Goal: Transaction & Acquisition: Subscribe to service/newsletter

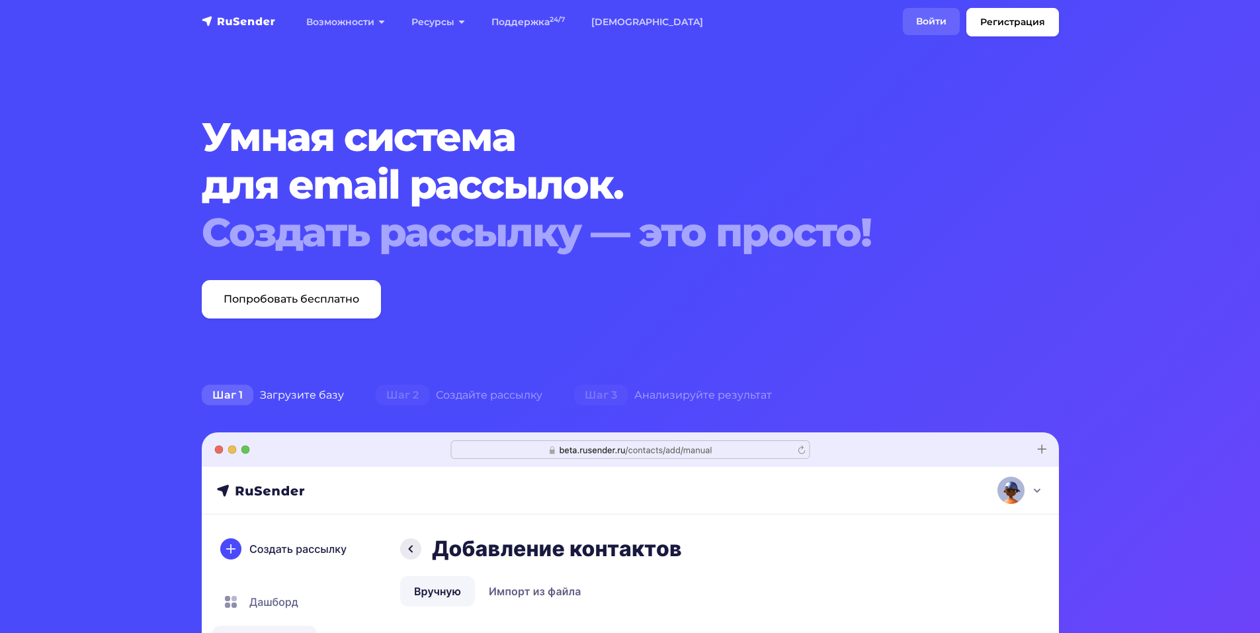
click at [939, 17] on link "Войти" at bounding box center [931, 21] width 57 height 27
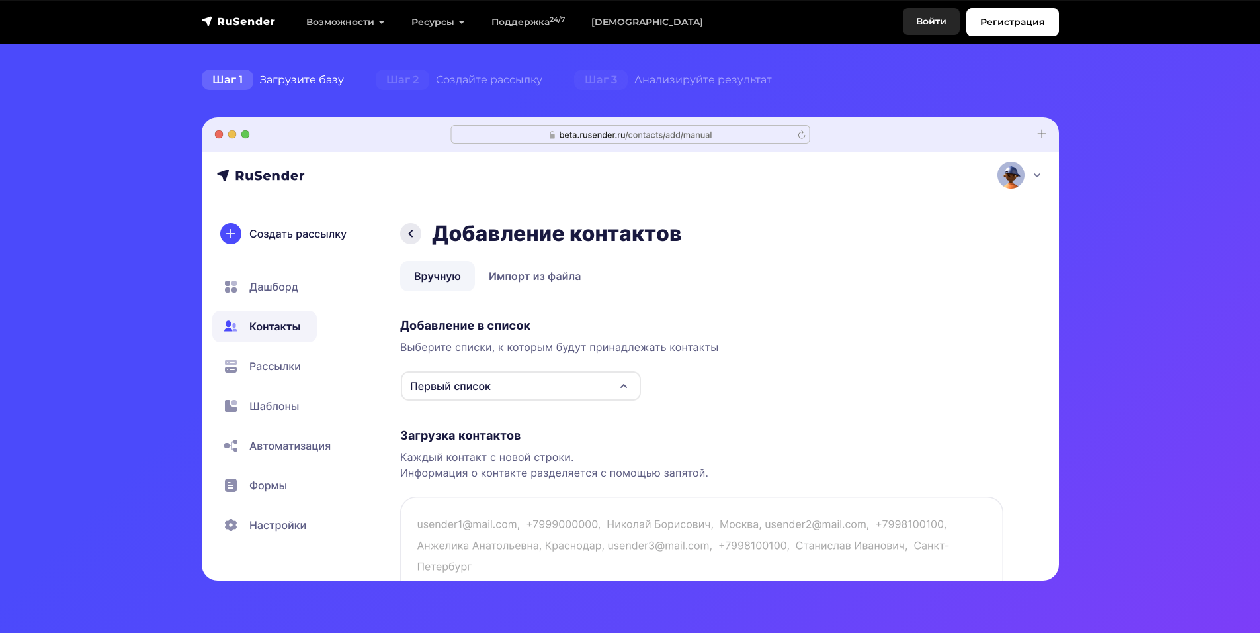
scroll to position [331, 0]
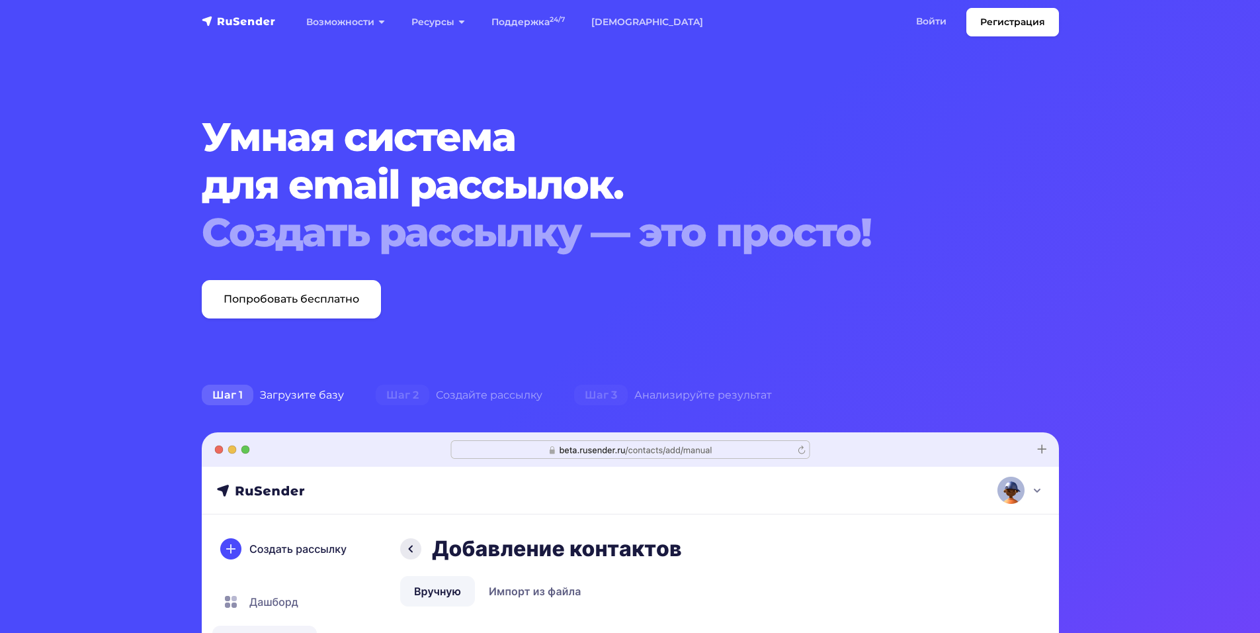
scroll to position [331, 0]
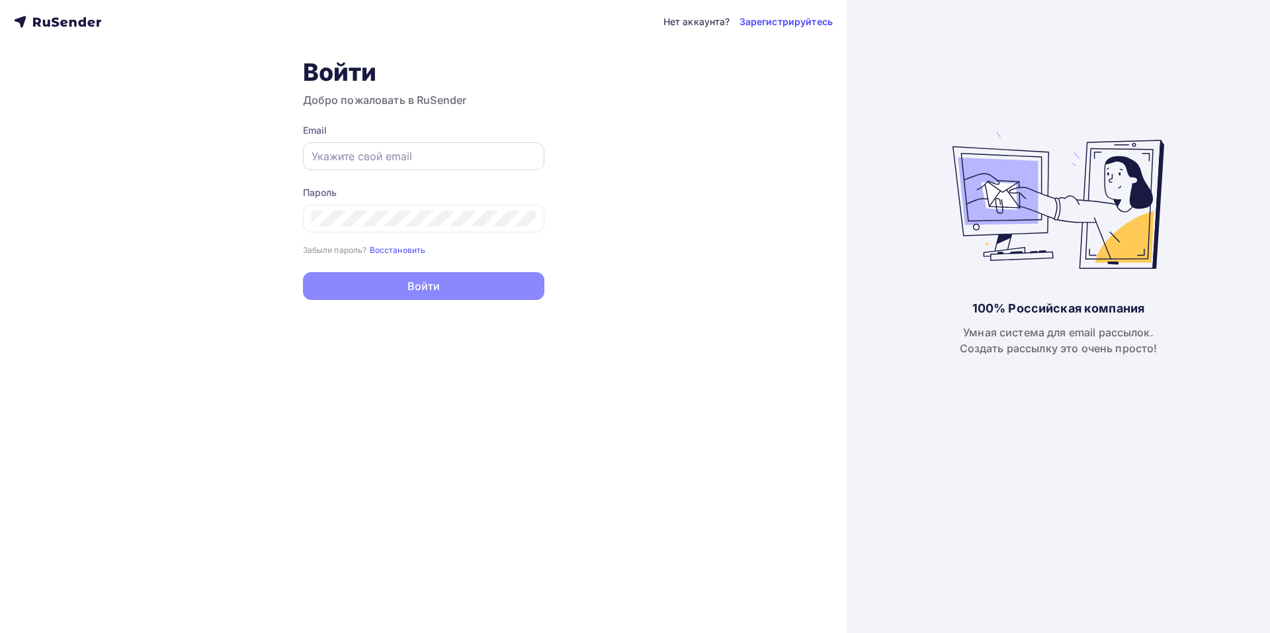
click at [457, 154] on input "text" at bounding box center [424, 156] width 224 height 16
paste input "[EMAIL_ADDRESS][DOMAIN_NAME]"
type input "[EMAIL_ADDRESS][DOMAIN_NAME]"
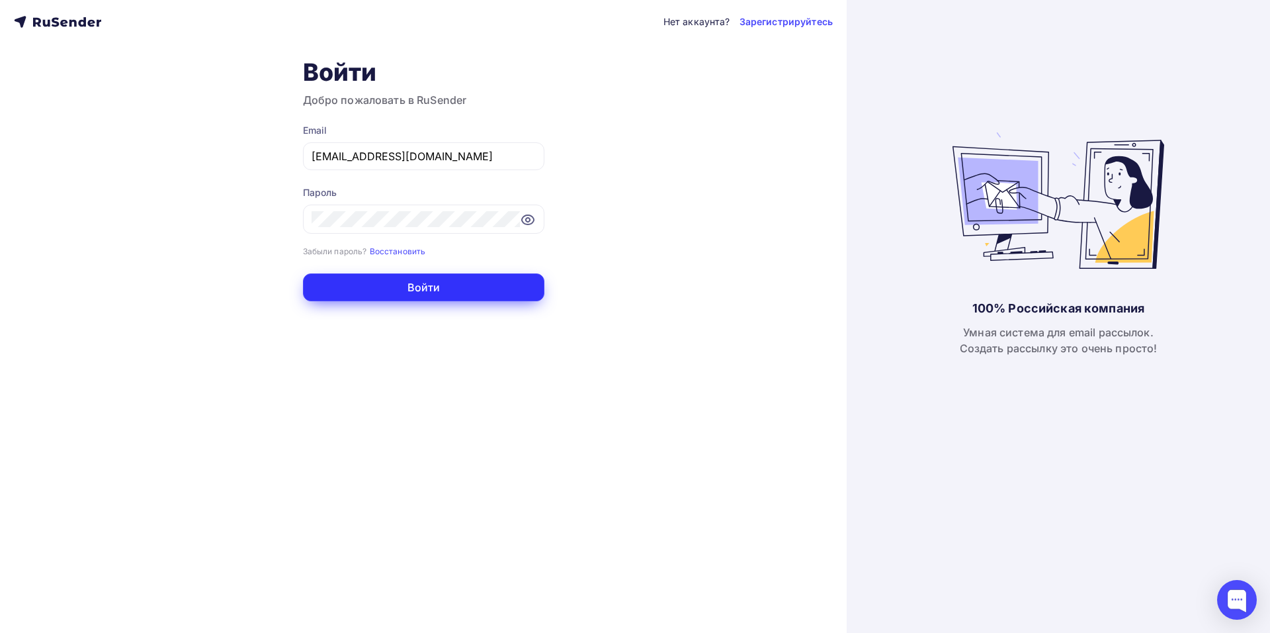
click at [441, 295] on button "Войти" at bounding box center [423, 287] width 241 height 28
click at [414, 290] on button "Войти" at bounding box center [423, 287] width 241 height 28
click at [447, 285] on button "Войти" at bounding box center [423, 287] width 241 height 28
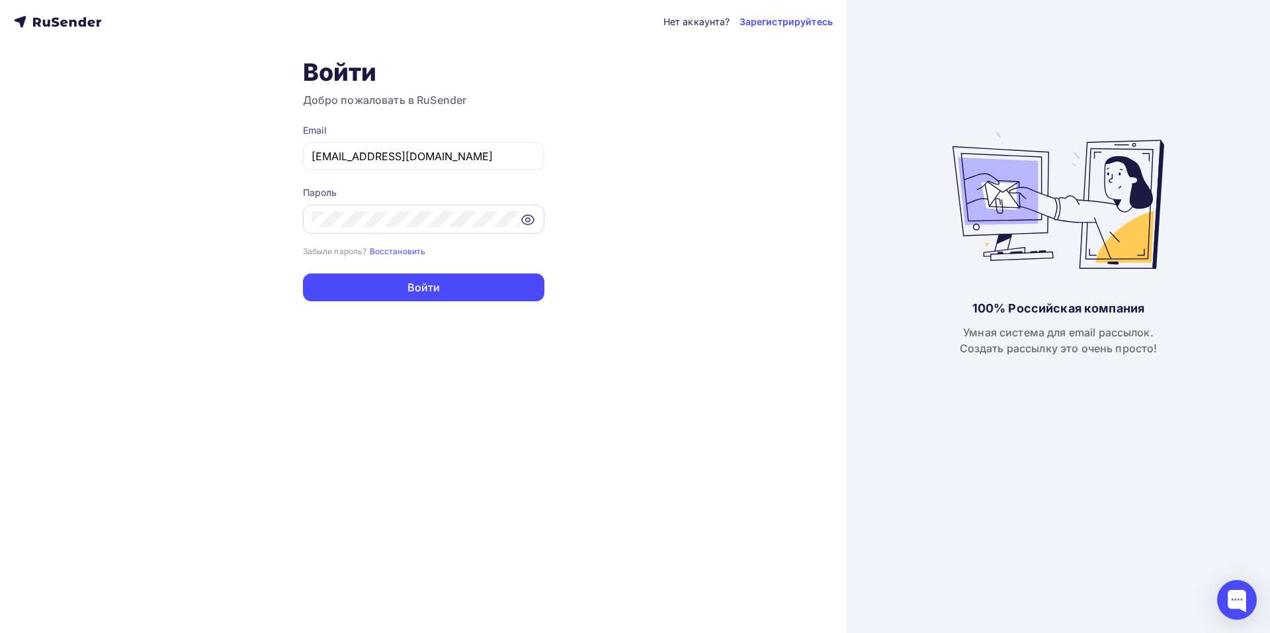
click at [533, 221] on icon at bounding box center [528, 219] width 12 height 9
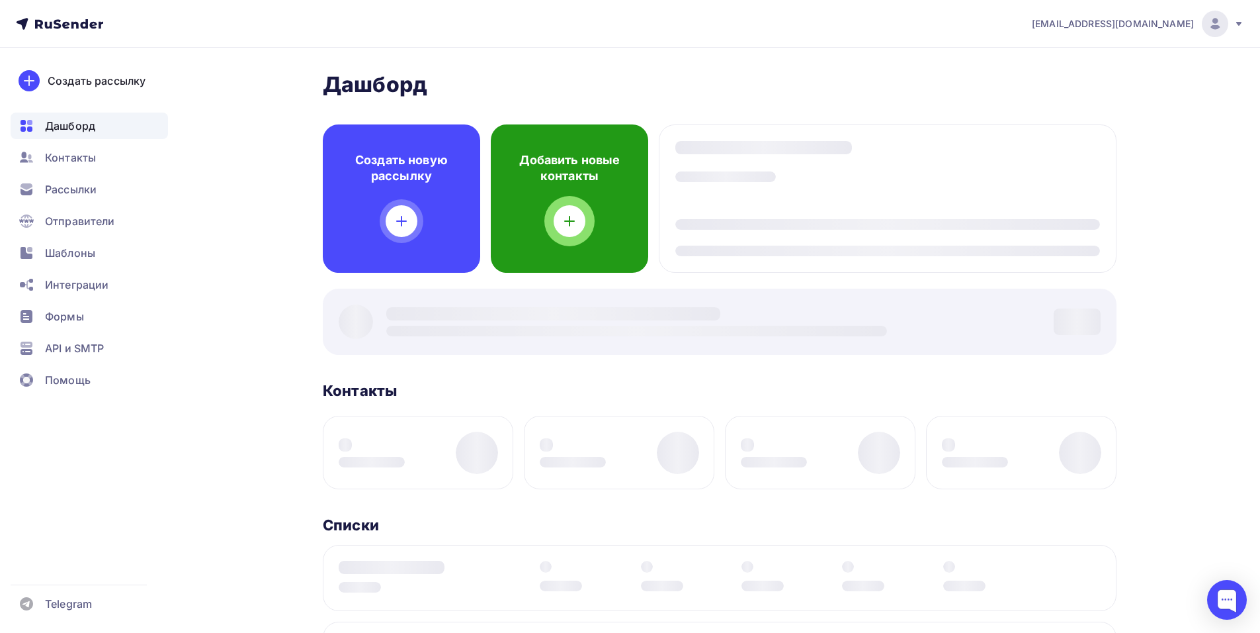
click at [533, 221] on div "Добавить новые контакты" at bounding box center [569, 198] width 157 height 148
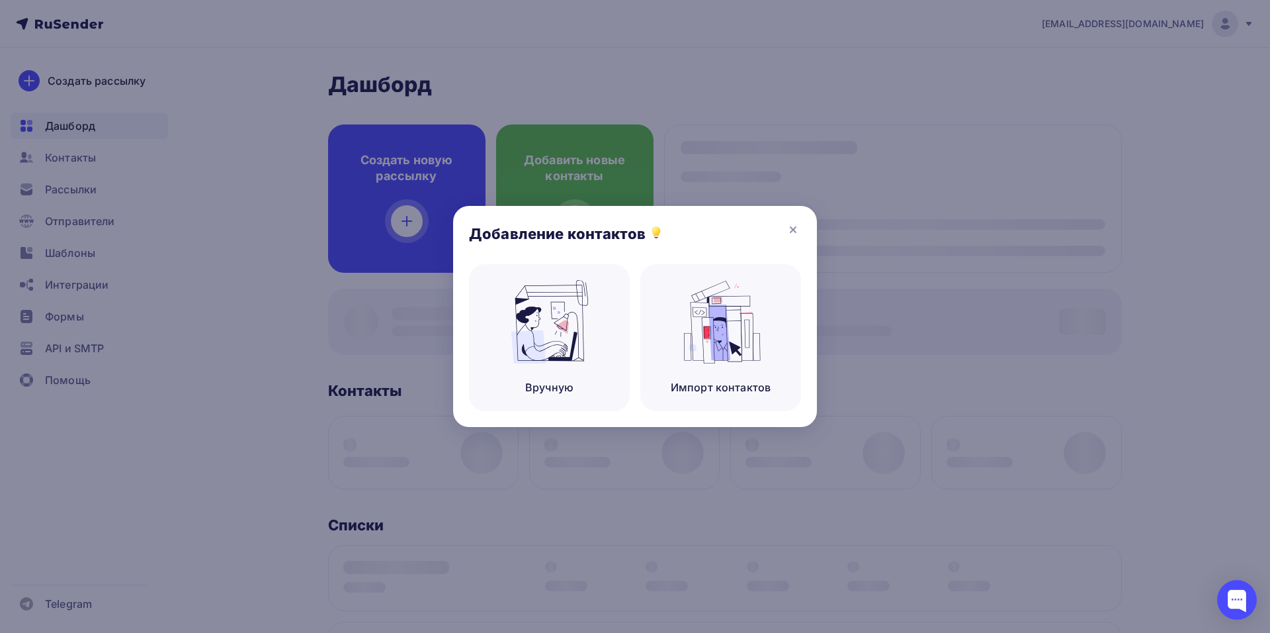
click at [801, 229] on icon at bounding box center [793, 230] width 16 height 16
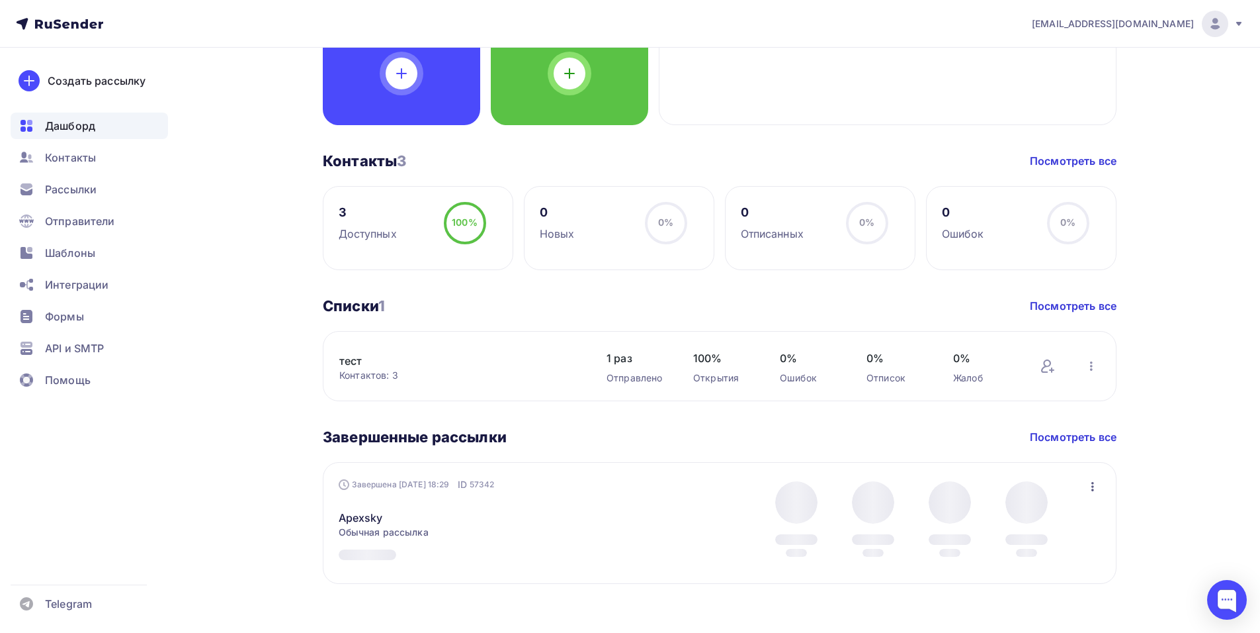
scroll to position [162, 0]
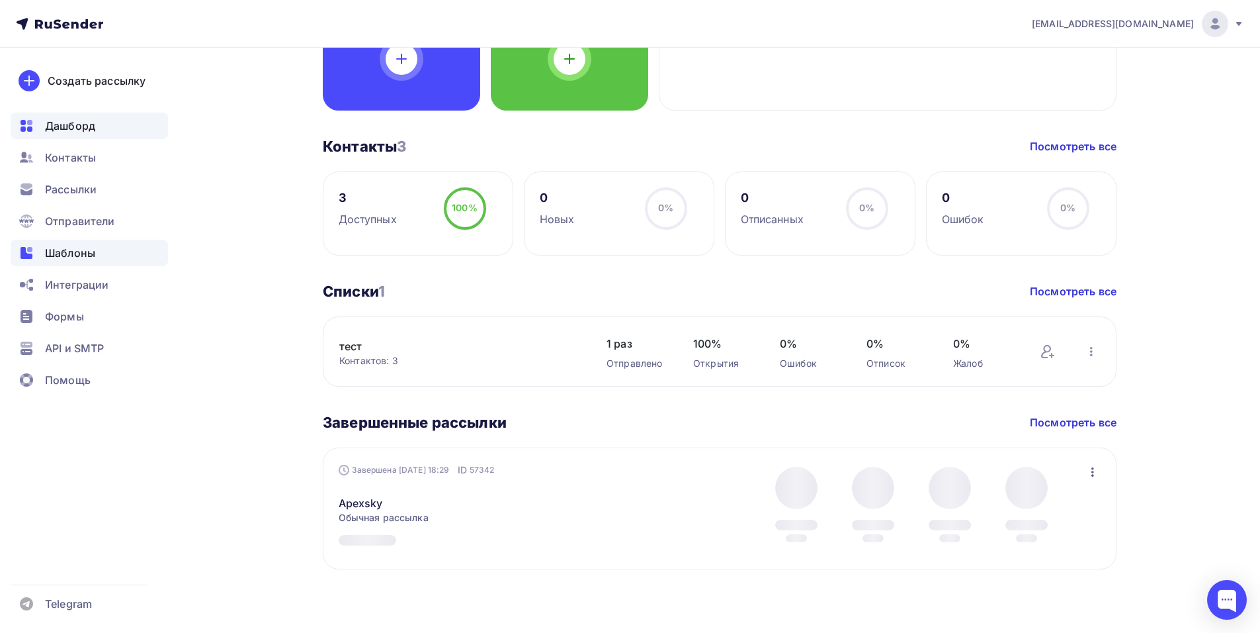
click at [85, 253] on span "Шаблоны" at bounding box center [70, 253] width 50 height 16
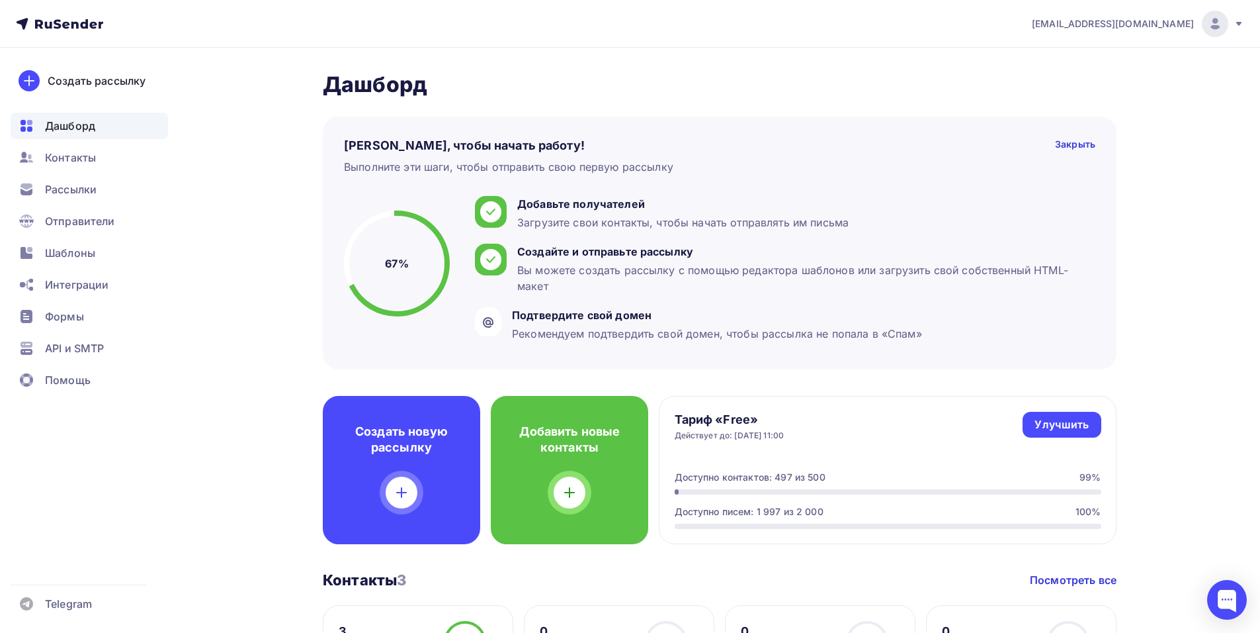
click at [1147, 169] on div "[PERSON_NAME] Пару шагов, чтобы начать работу! Закрыть Выполните эти шаги, чтоб…" at bounding box center [630, 563] width 1084 height 1031
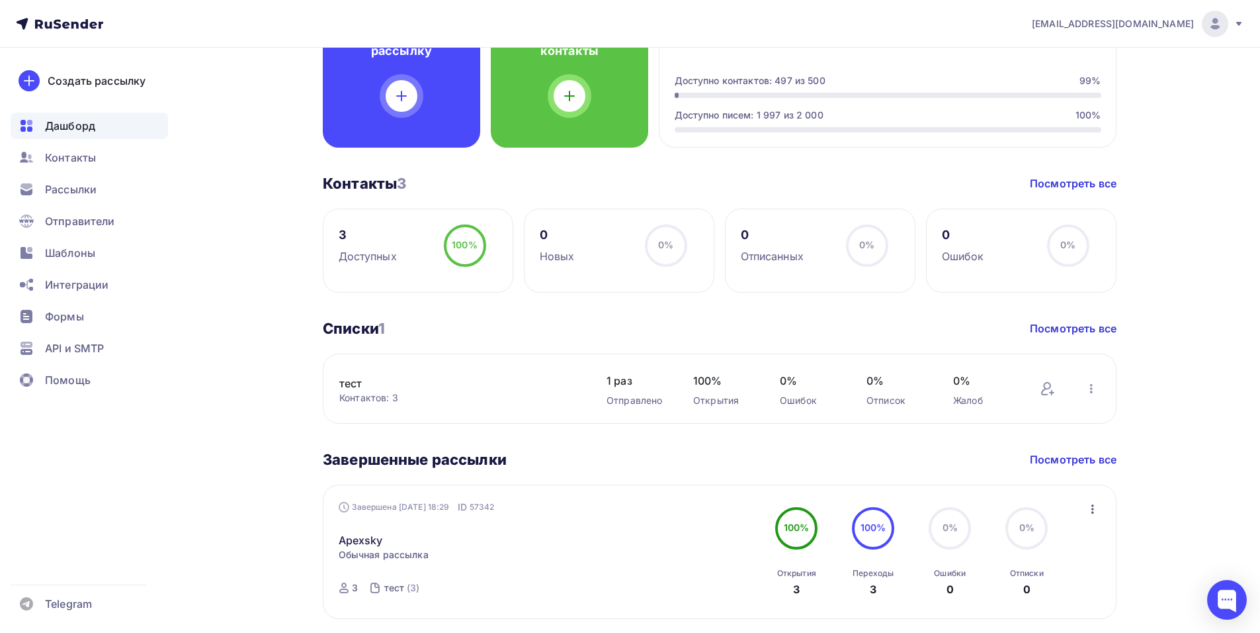
scroll to position [397, 0]
click at [1047, 188] on link "Посмотреть все" at bounding box center [1073, 183] width 87 height 16
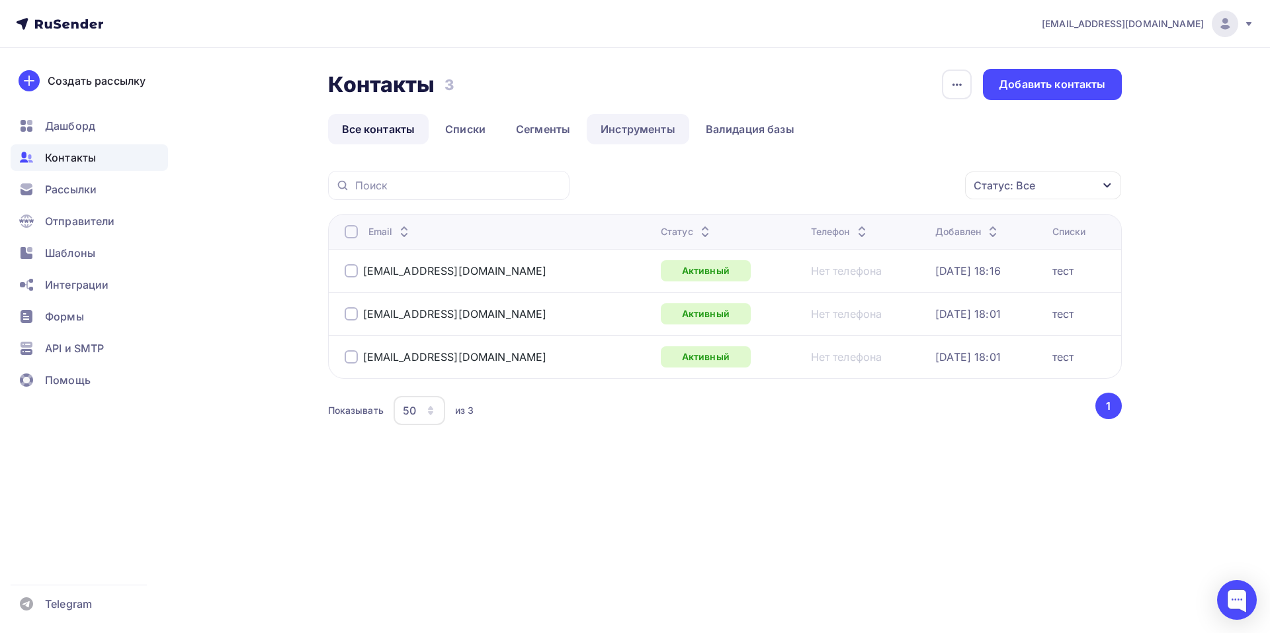
click at [634, 125] on link "Инструменты" at bounding box center [638, 129] width 103 height 30
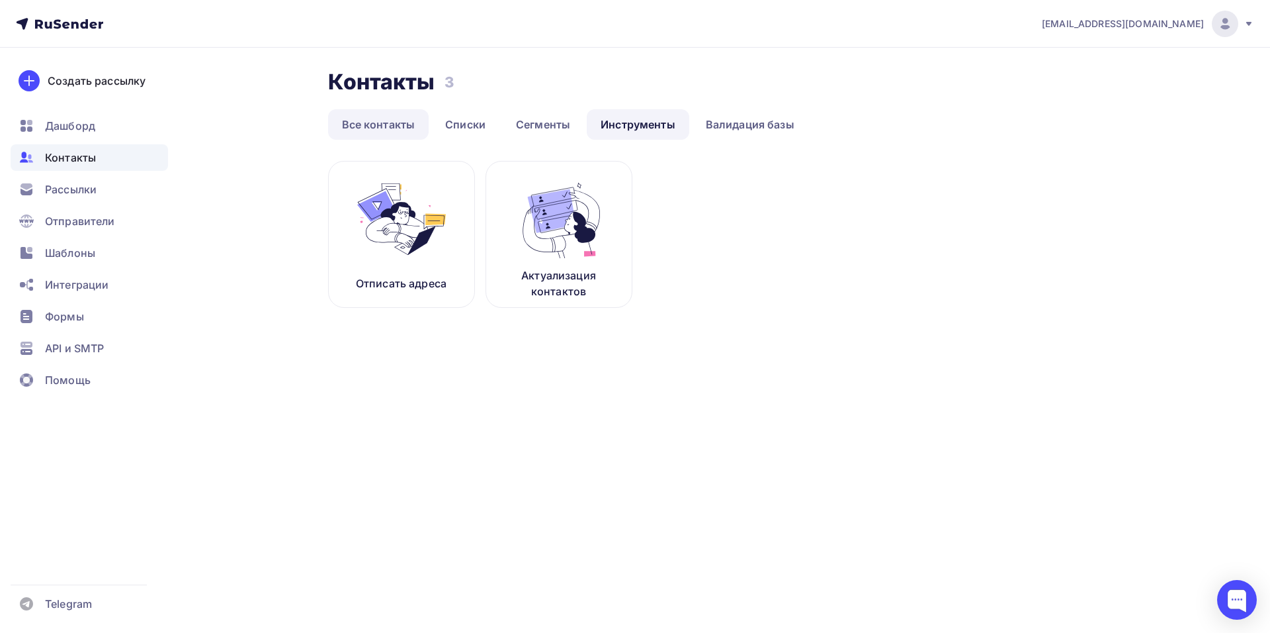
click at [382, 113] on link "Все контакты" at bounding box center [378, 124] width 101 height 30
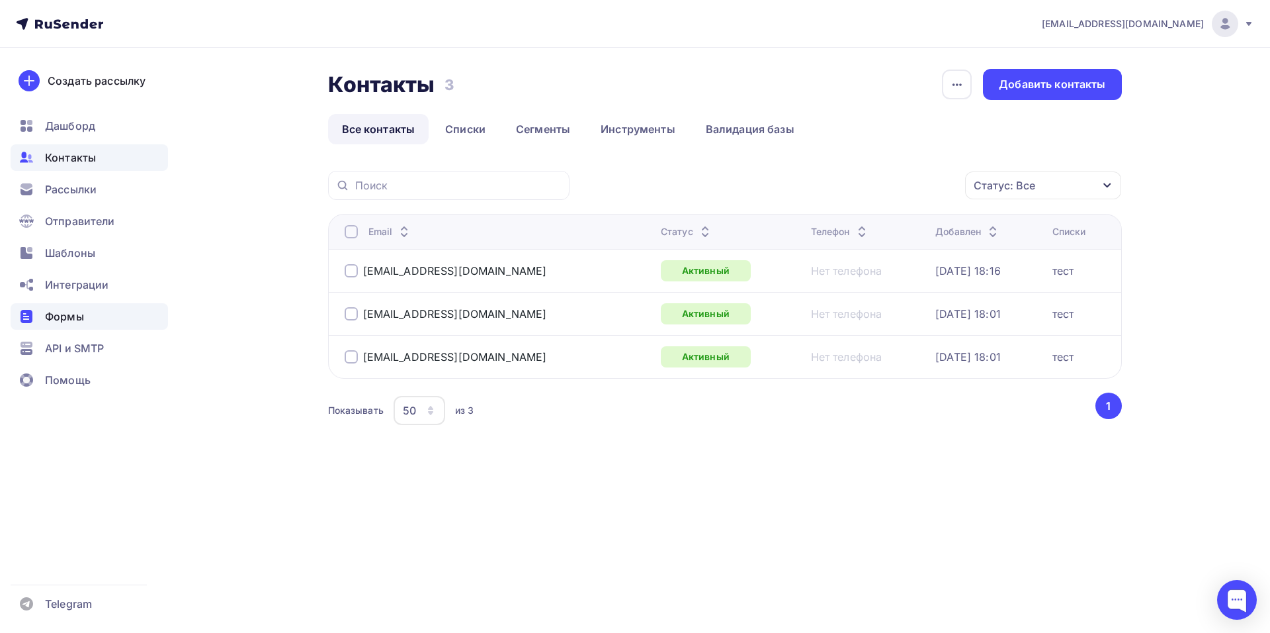
click at [90, 312] on div "Формы" at bounding box center [89, 316] width 157 height 26
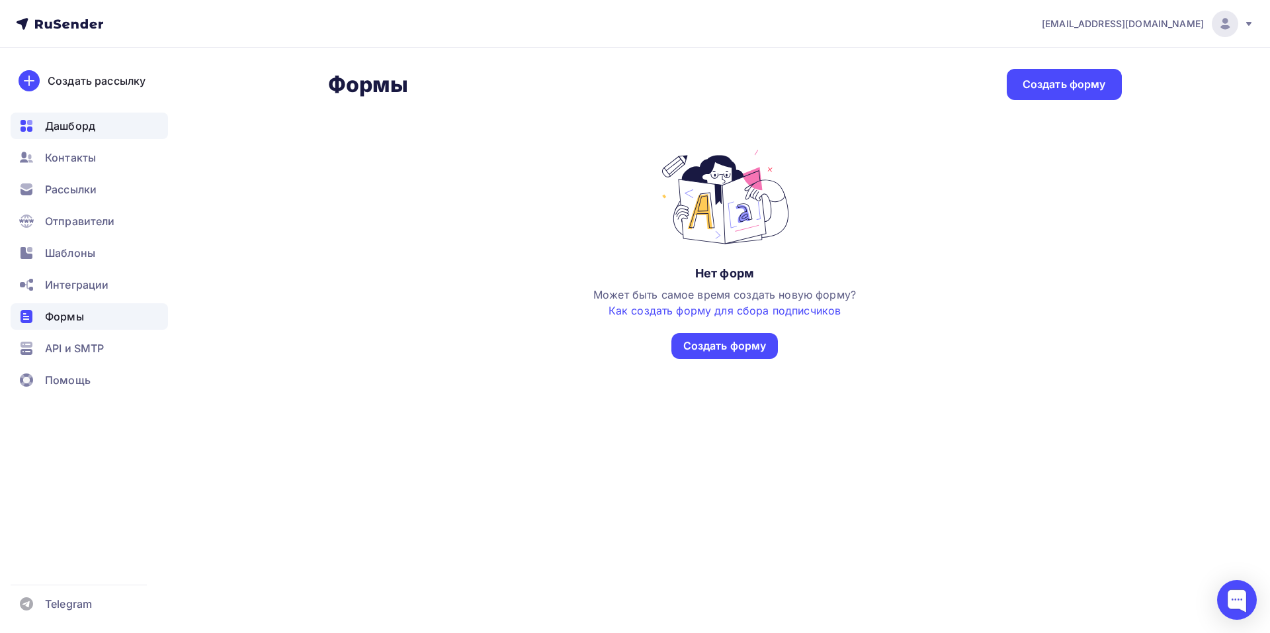
click at [75, 128] on span "Дашборд" at bounding box center [70, 126] width 50 height 16
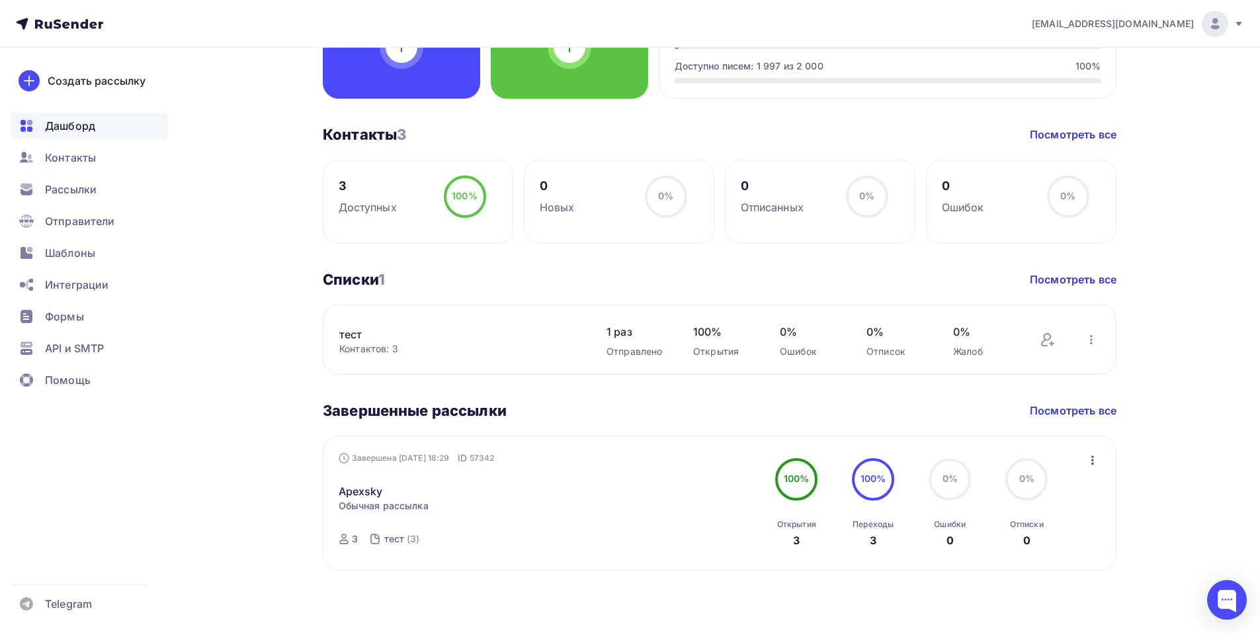
scroll to position [446, 0]
click at [354, 339] on link "тест" at bounding box center [451, 334] width 225 height 16
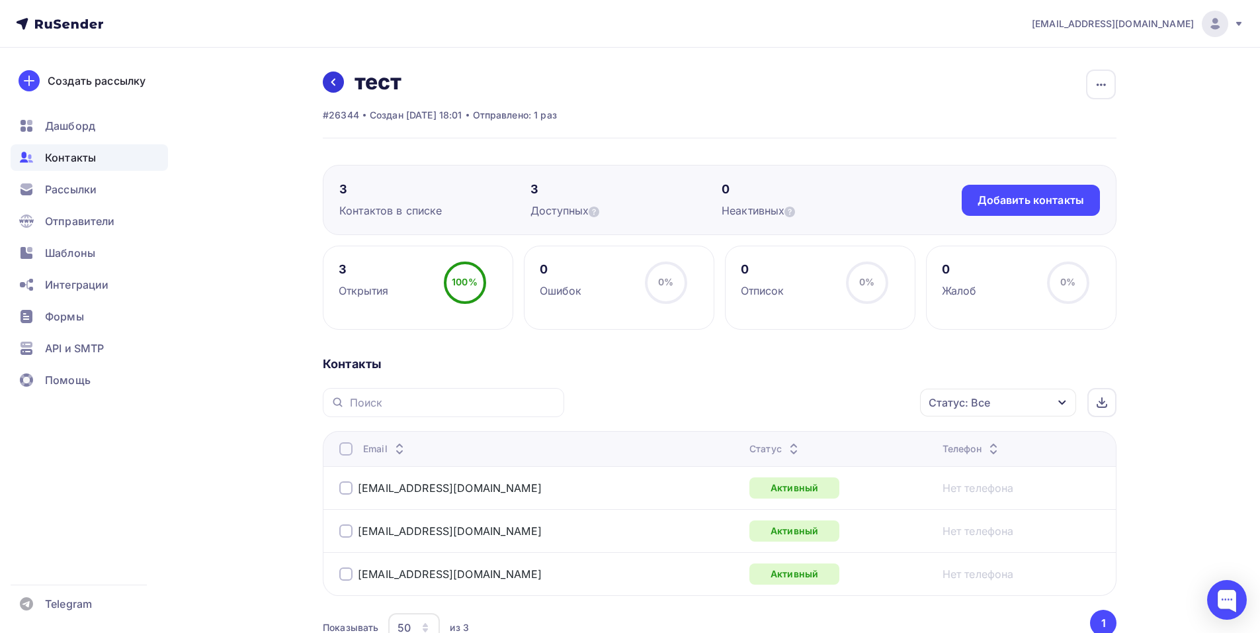
click at [331, 77] on icon at bounding box center [333, 82] width 11 height 11
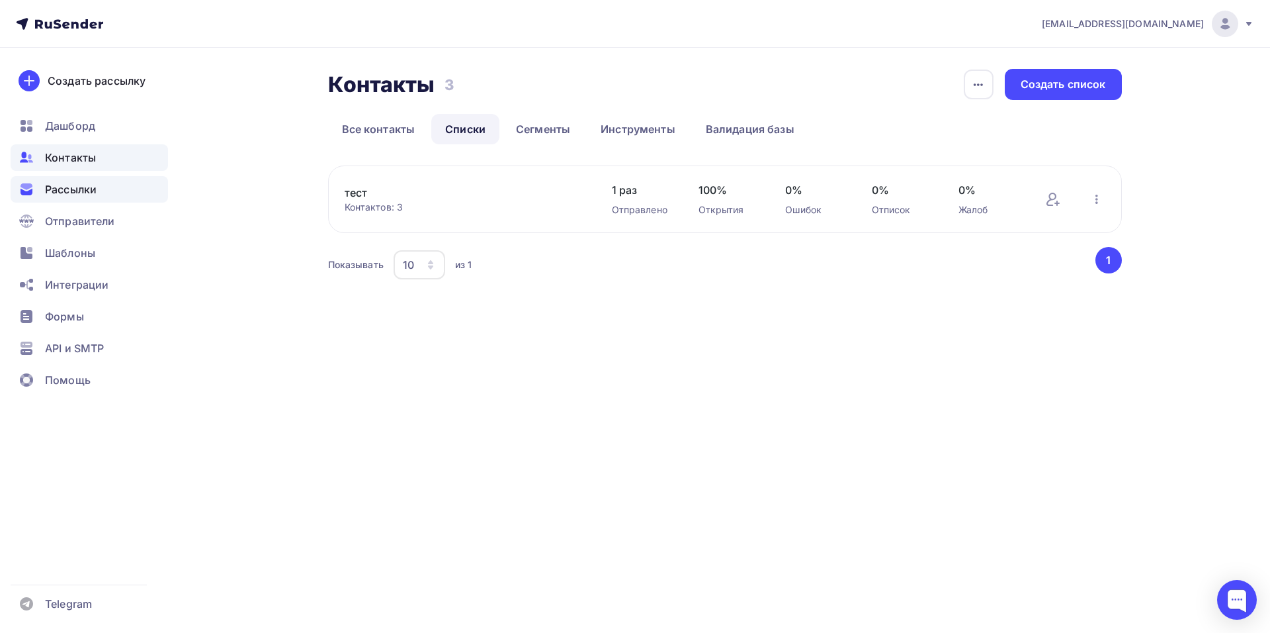
click at [42, 189] on div "Рассылки" at bounding box center [89, 189] width 157 height 26
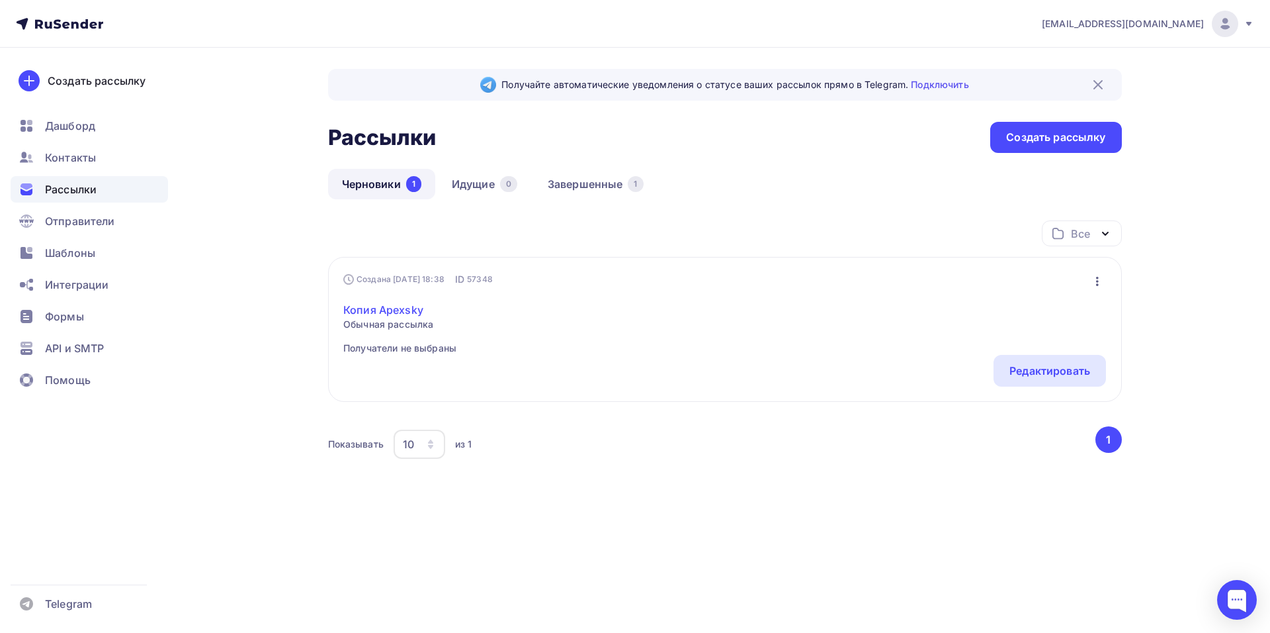
click at [412, 314] on link "Копия Apexsky" at bounding box center [399, 310] width 113 height 16
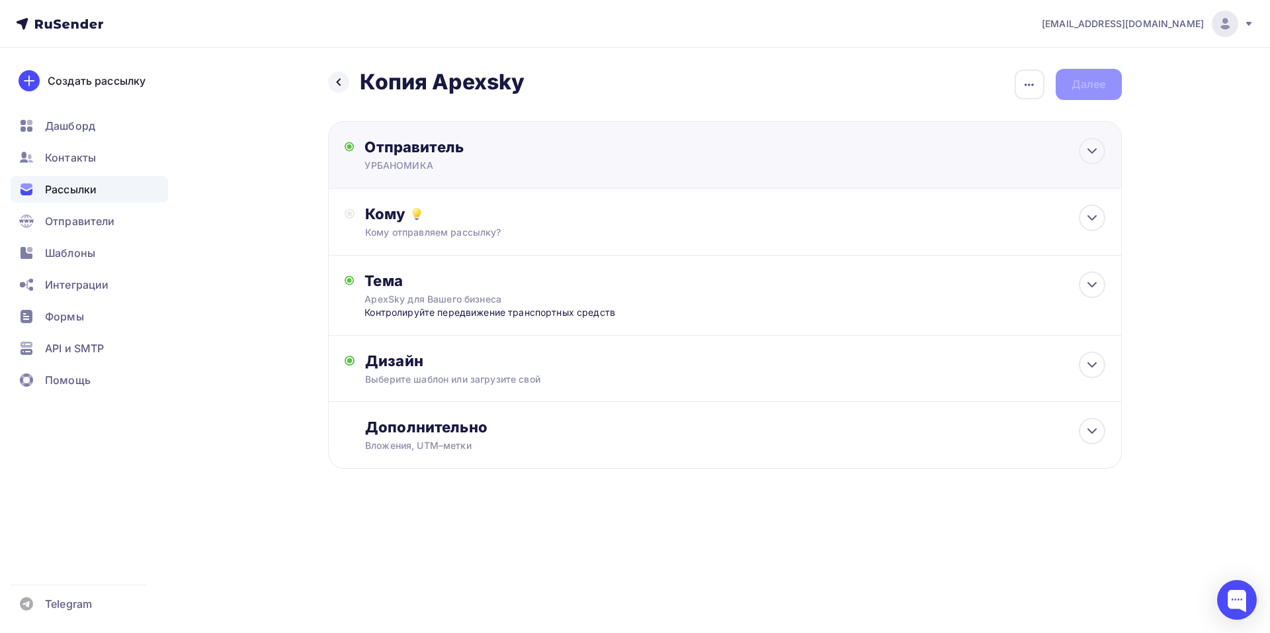
click at [491, 163] on div "УРБАНОМИКА" at bounding box center [494, 165] width 258 height 13
type input "УРБАНОМИКА"
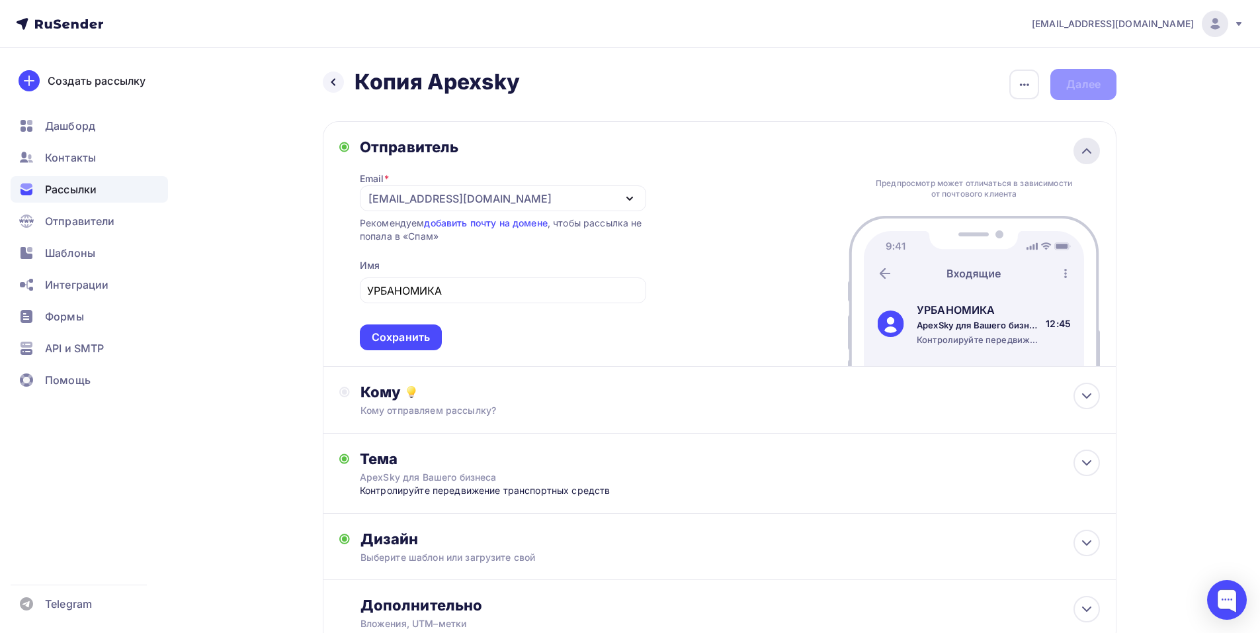
click at [1086, 148] on icon at bounding box center [1087, 151] width 16 height 16
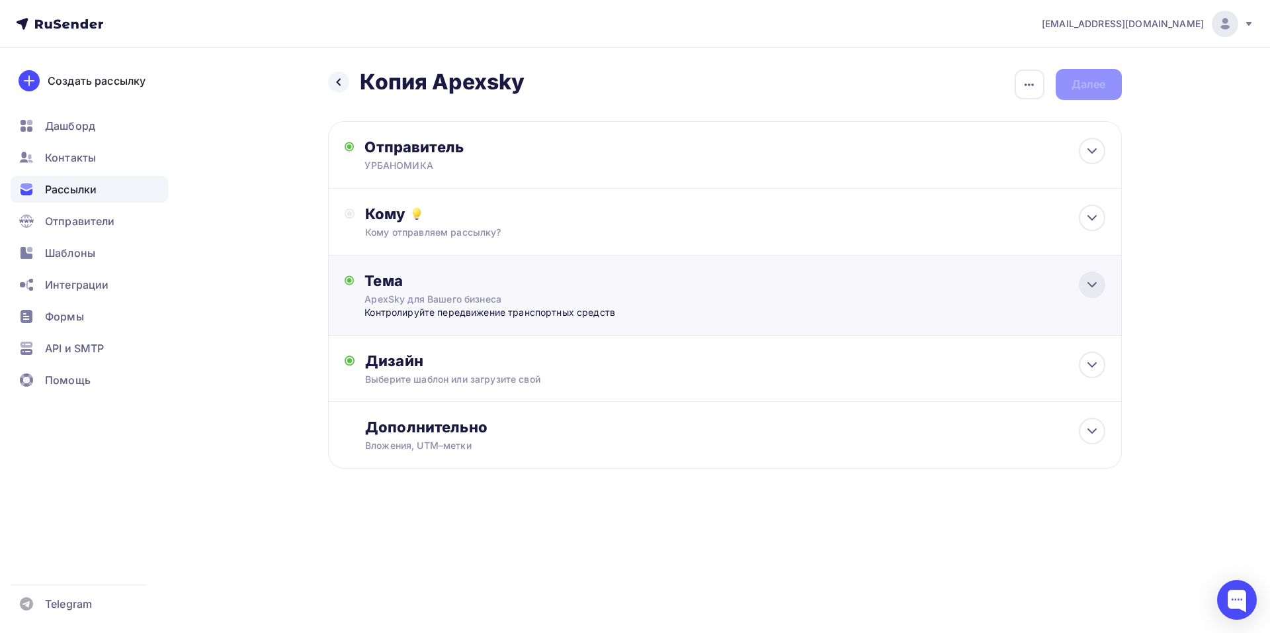
click at [1094, 291] on icon at bounding box center [1092, 285] width 16 height 16
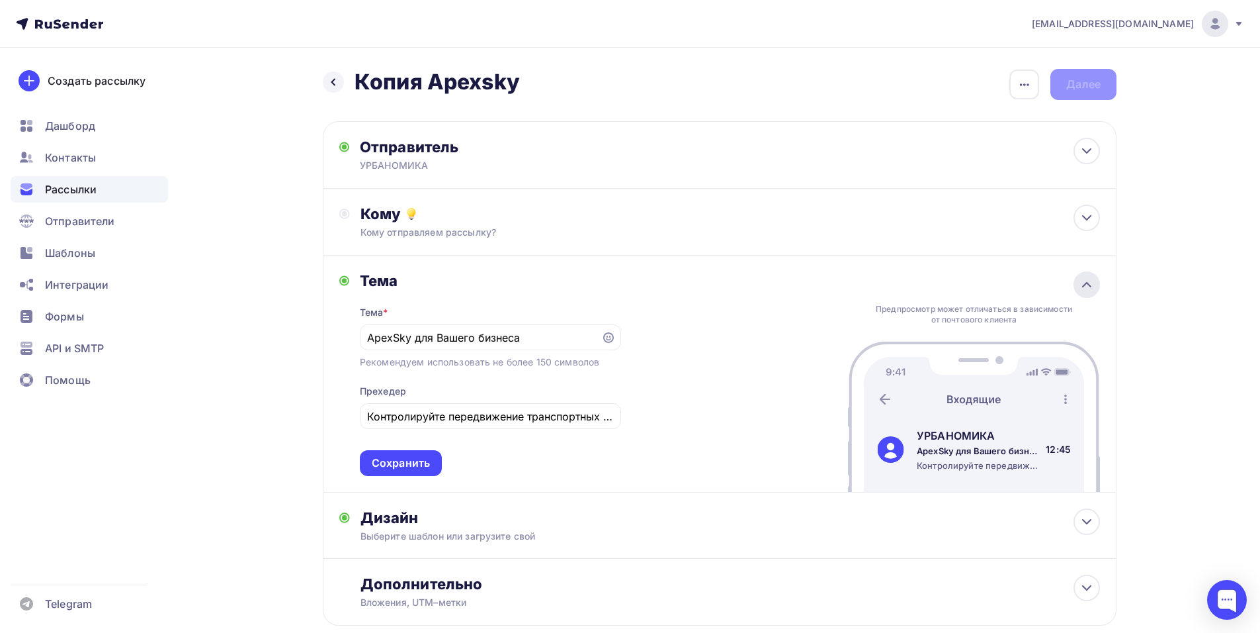
click at [1086, 287] on icon at bounding box center [1087, 285] width 16 height 16
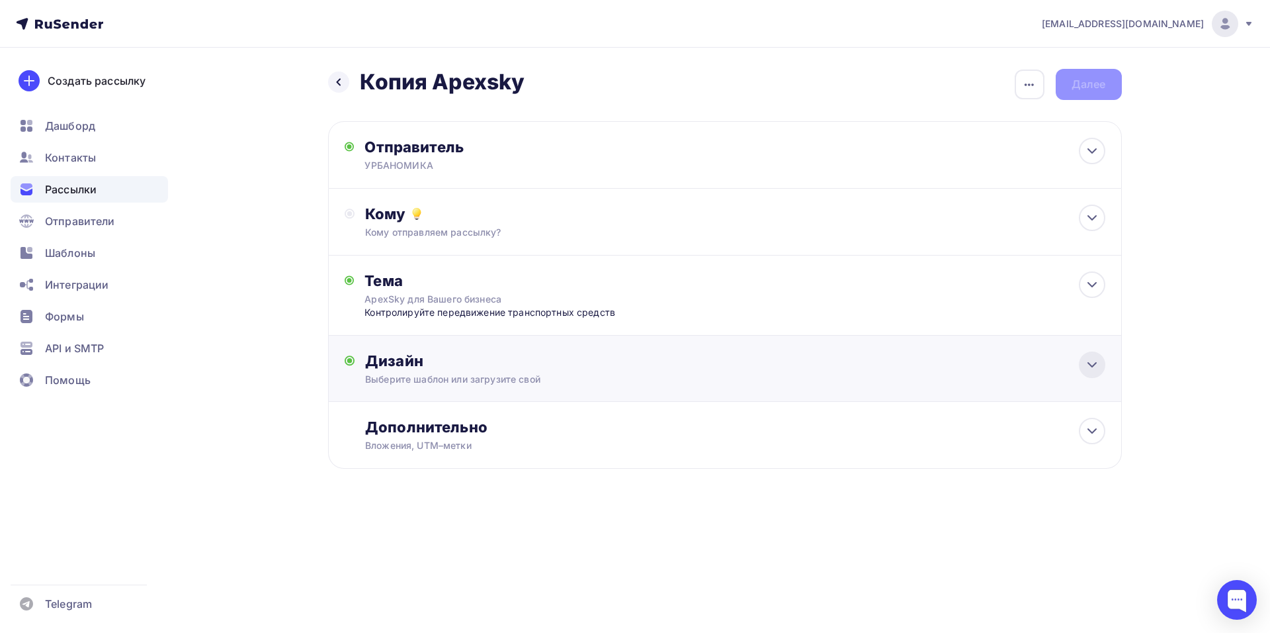
click at [1092, 367] on icon at bounding box center [1092, 365] width 8 height 4
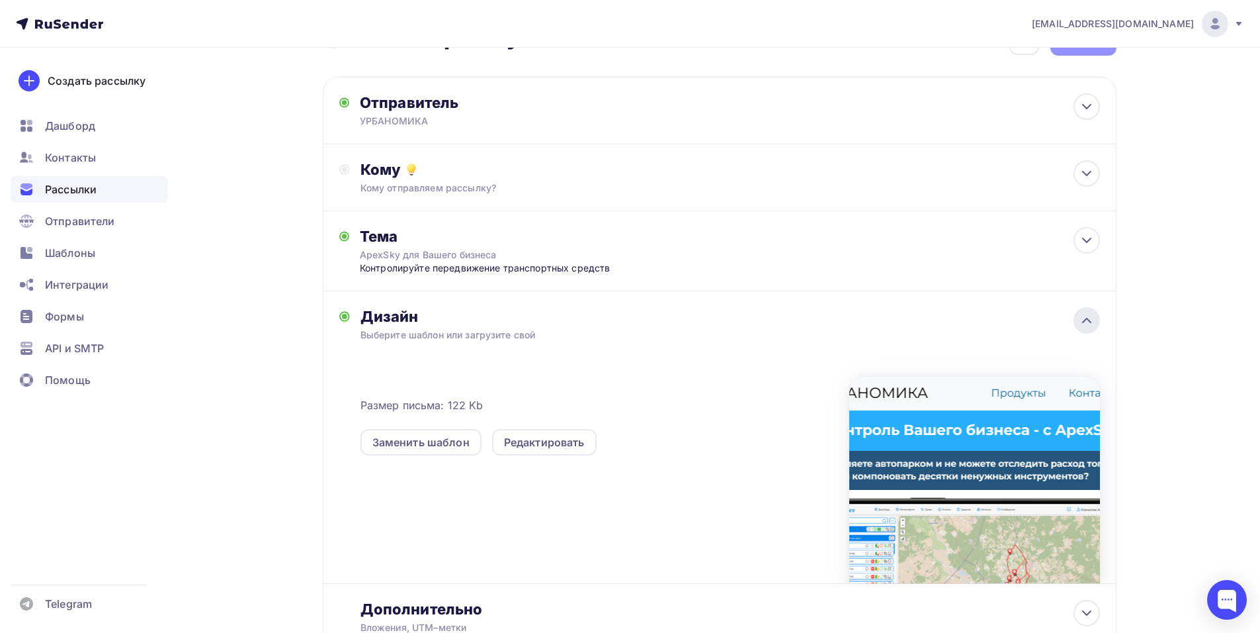
scroll to position [132, 0]
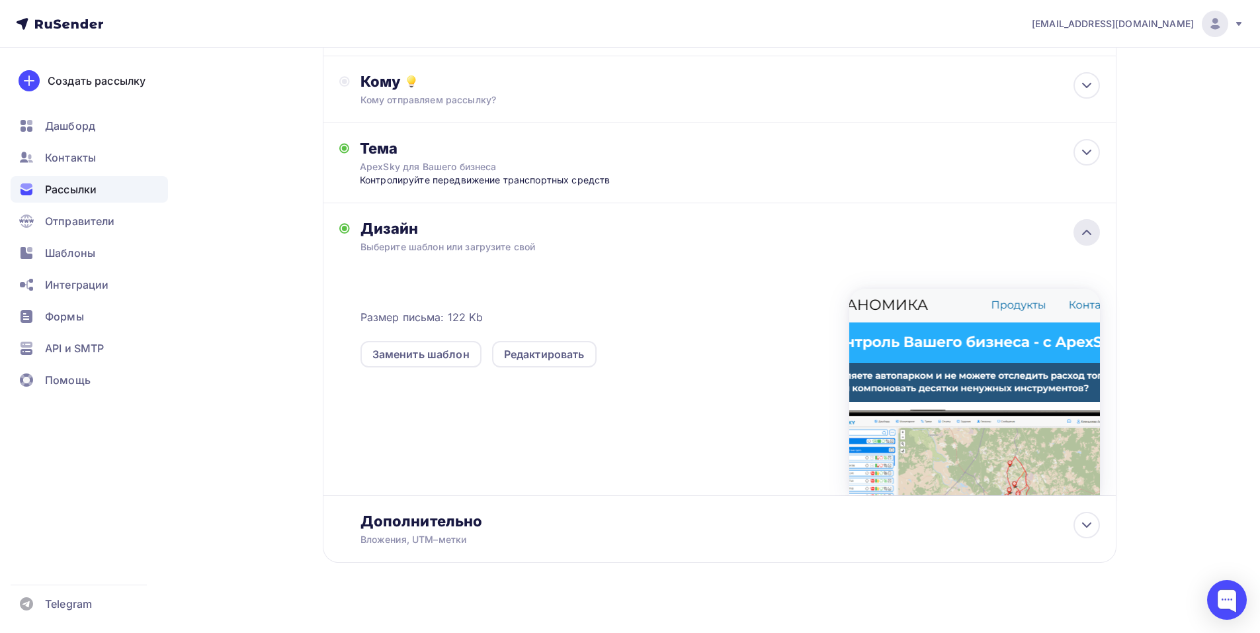
click at [1085, 231] on icon at bounding box center [1087, 232] width 16 height 16
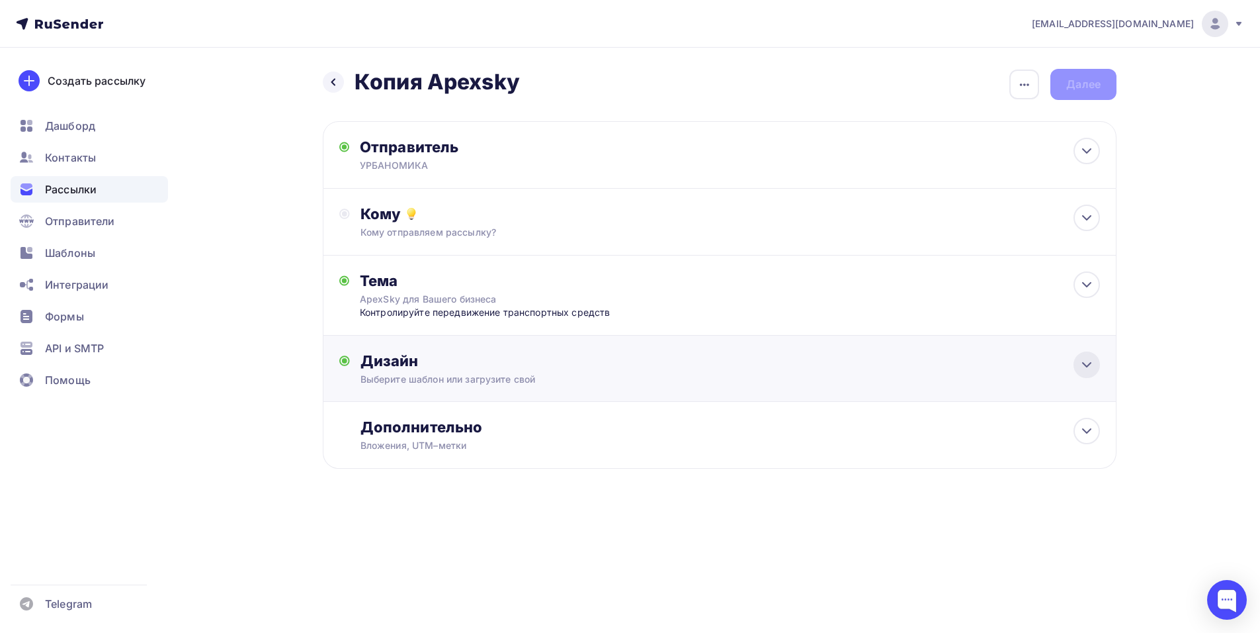
scroll to position [0, 0]
click at [337, 85] on icon at bounding box center [338, 82] width 11 height 11
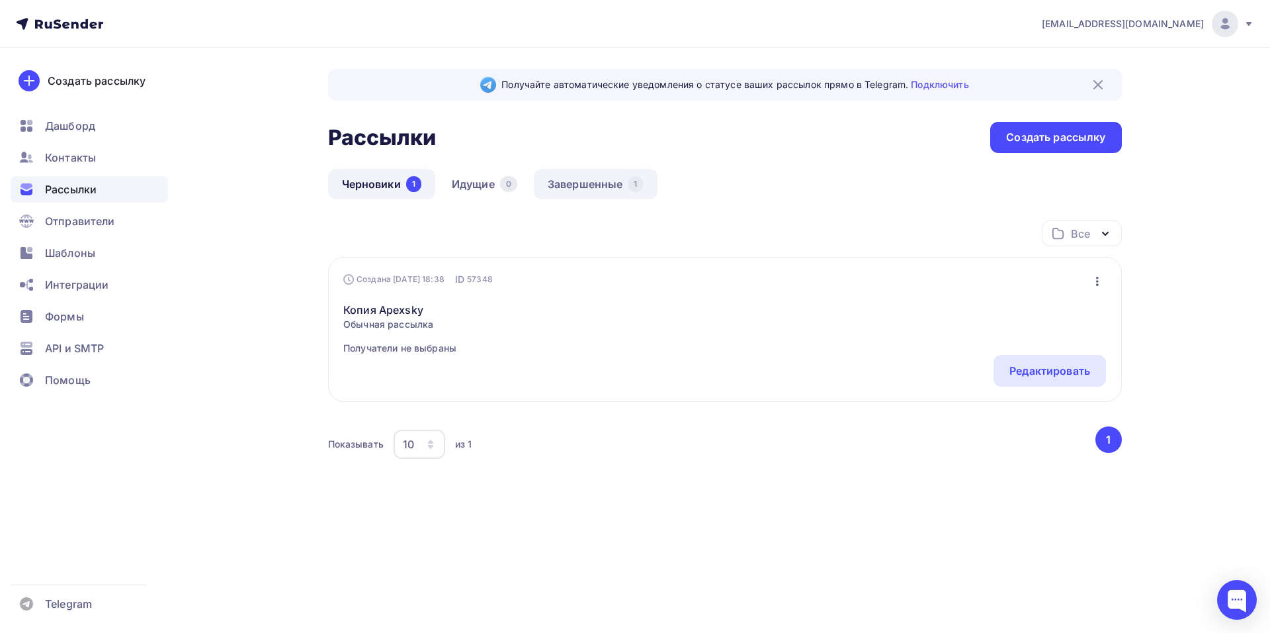
click at [623, 177] on link "Завершенные 1" at bounding box center [596, 184] width 124 height 30
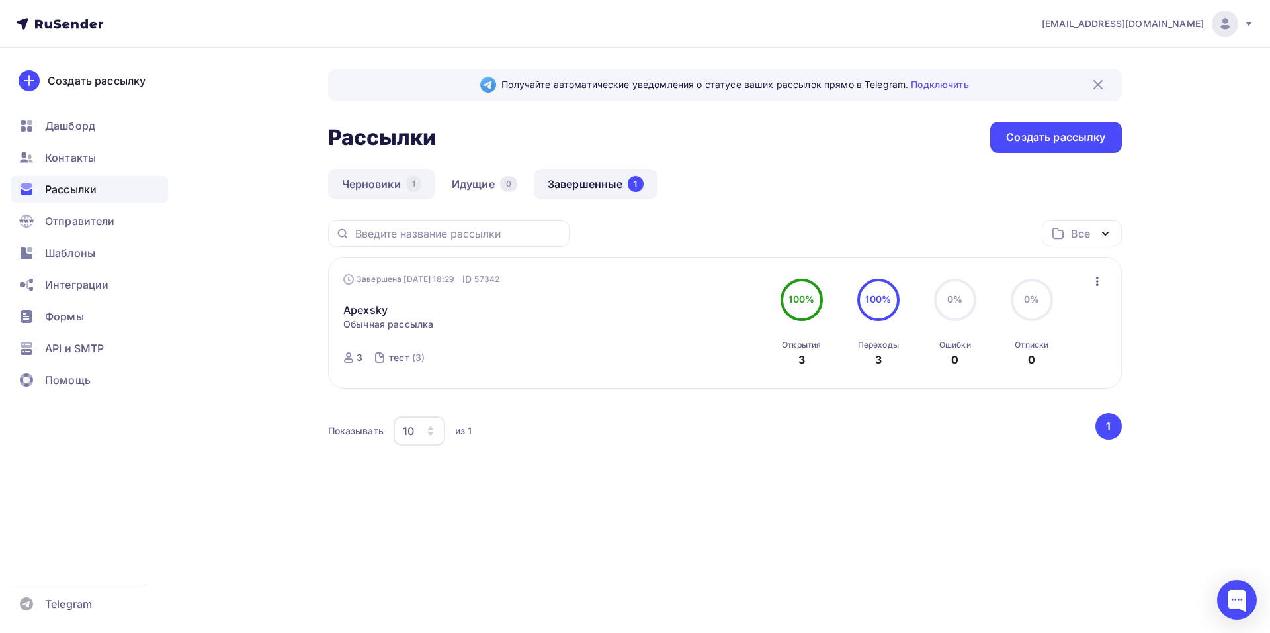
click at [402, 183] on link "Черновики 1" at bounding box center [381, 184] width 107 height 30
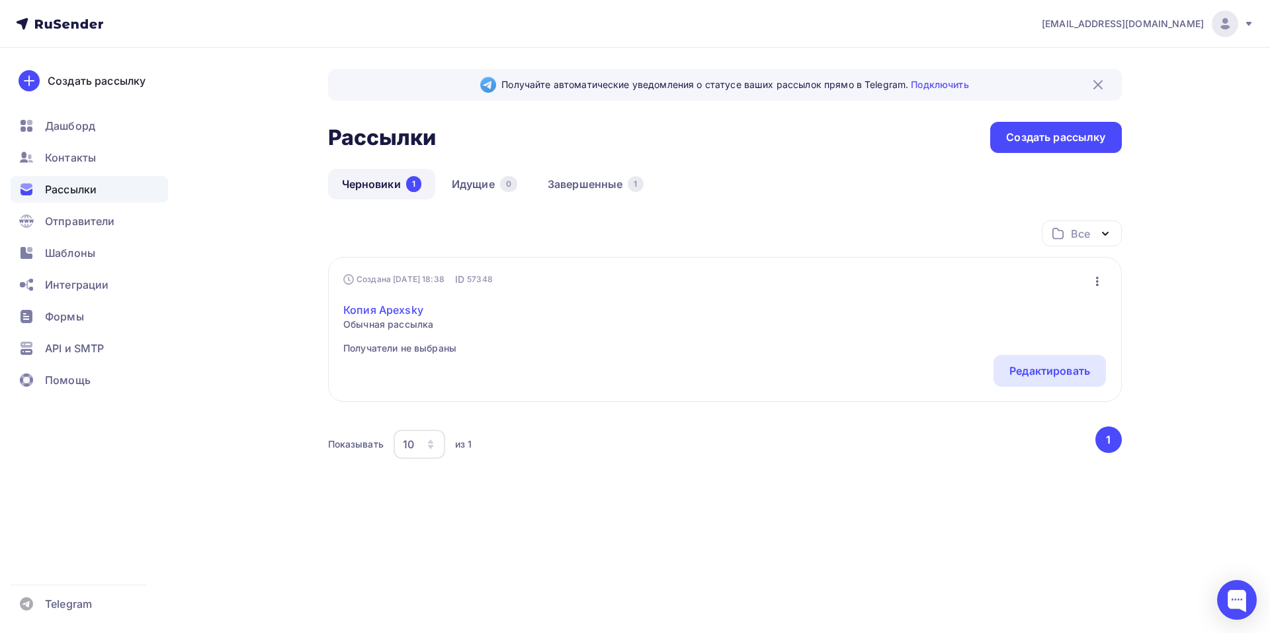
click at [412, 308] on link "Копия Apexsky" at bounding box center [399, 310] width 113 height 16
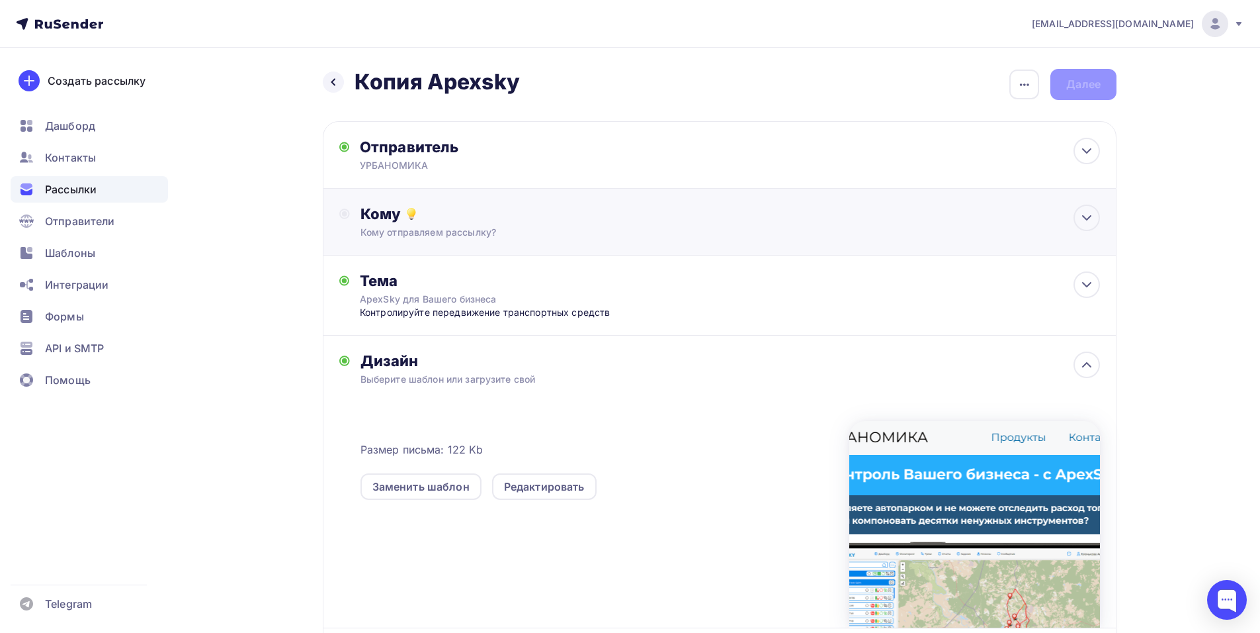
click at [493, 228] on div "Кому отправляем рассылку?" at bounding box center [694, 232] width 666 height 13
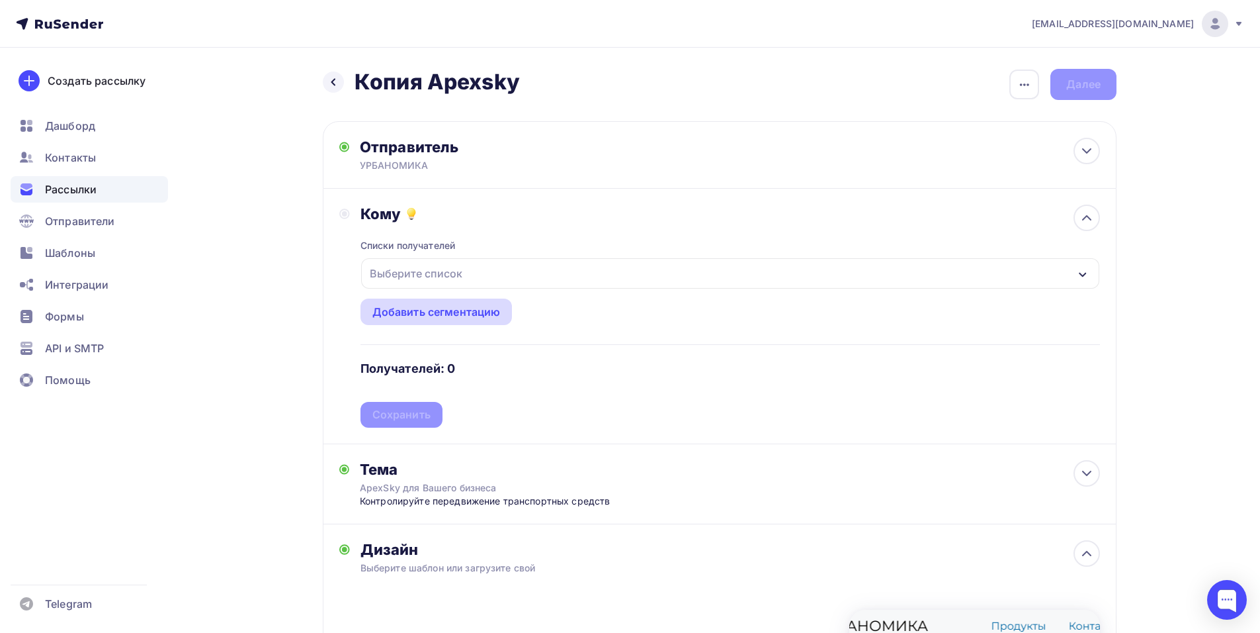
click at [437, 320] on div "Добавить сегментацию" at bounding box center [437, 311] width 152 height 26
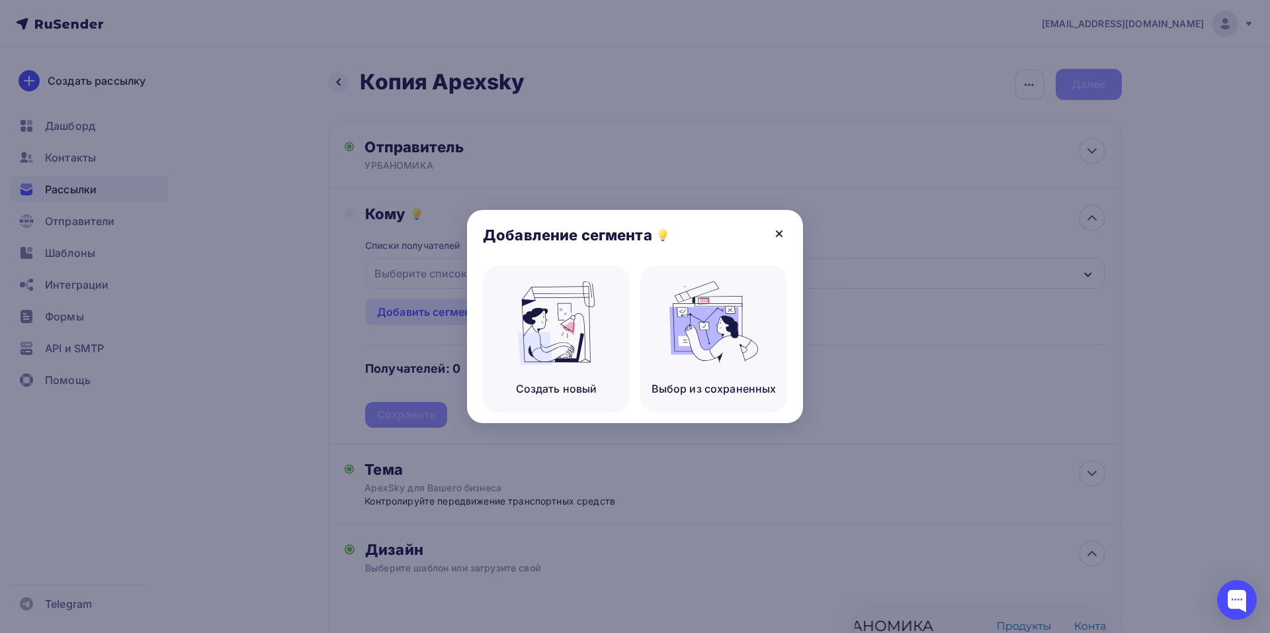
click at [777, 230] on icon at bounding box center [779, 234] width 16 height 16
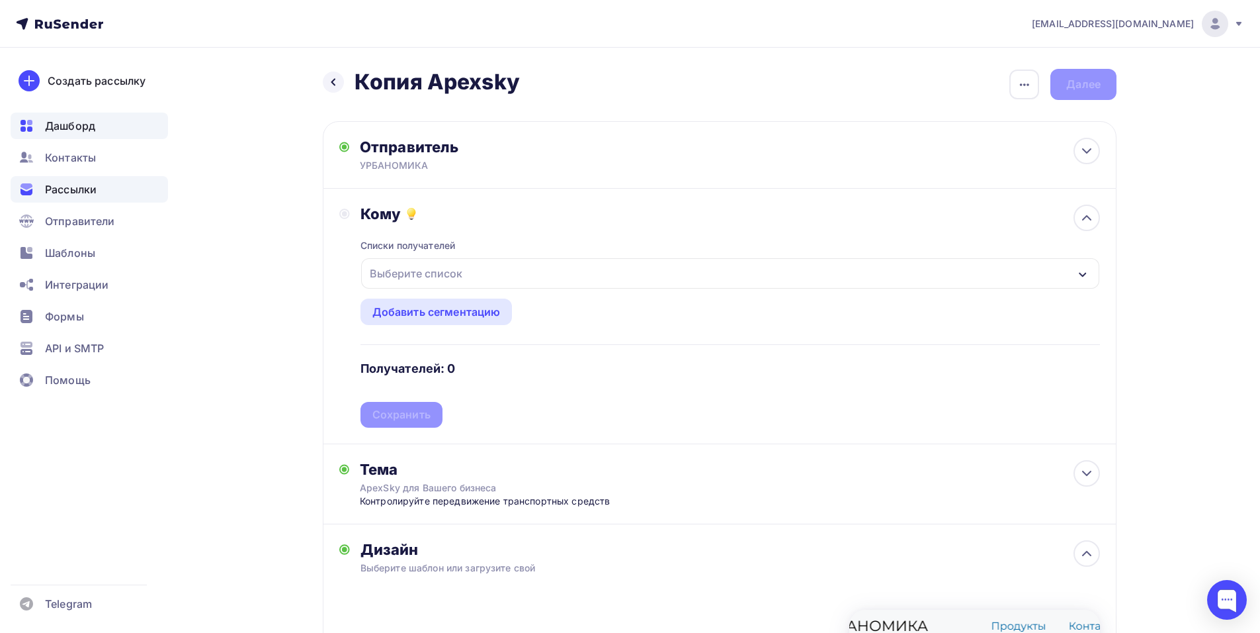
click at [110, 134] on div "Дашборд" at bounding box center [89, 125] width 157 height 26
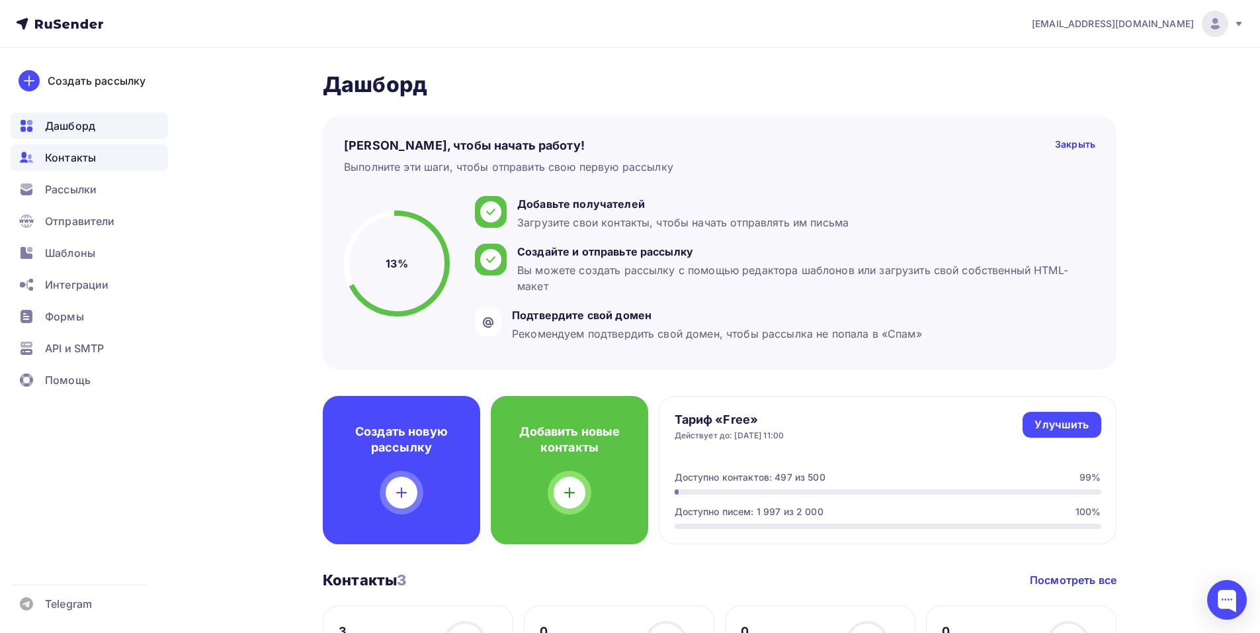
click at [109, 159] on div "Контакты" at bounding box center [89, 157] width 157 height 26
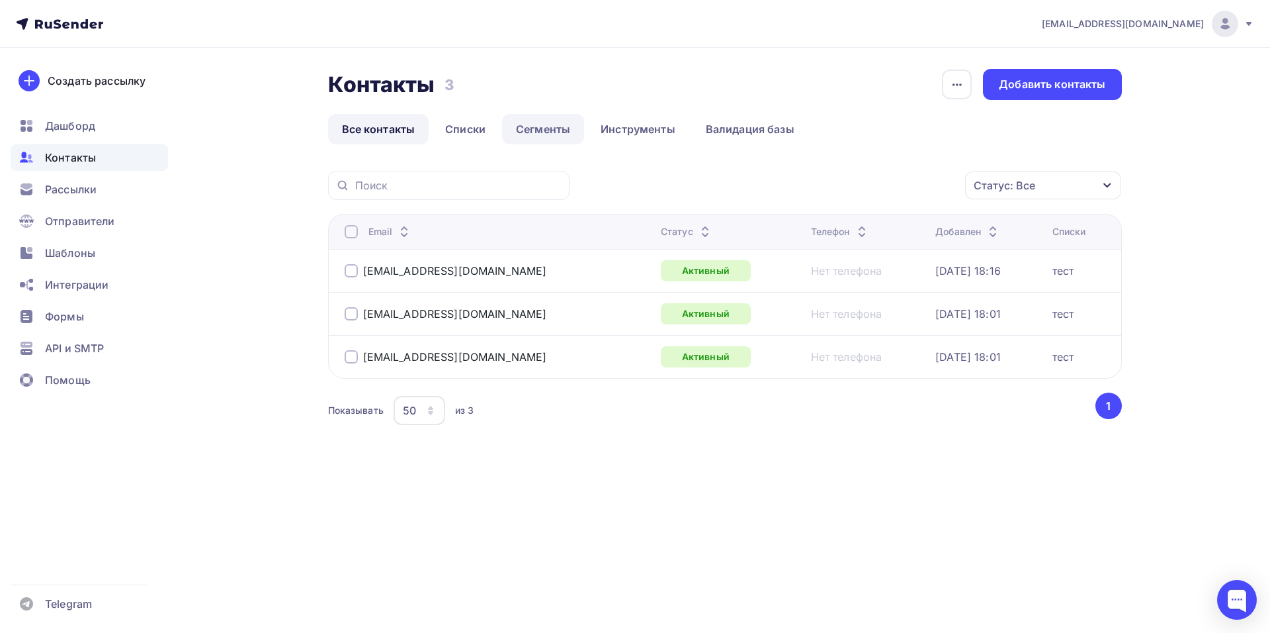
click at [532, 126] on link "Сегменты" at bounding box center [543, 129] width 82 height 30
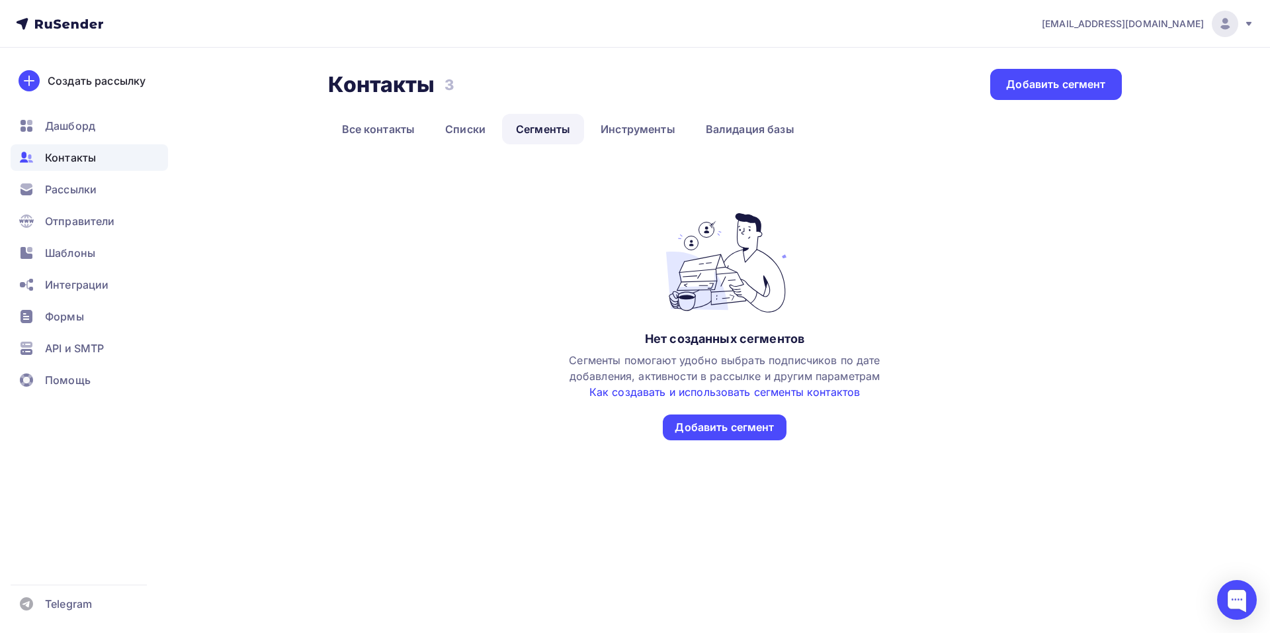
click at [740, 390] on link "Как создавать и использовать сегменты контактов" at bounding box center [725, 391] width 271 height 13
click at [466, 136] on link "Списки" at bounding box center [465, 129] width 68 height 30
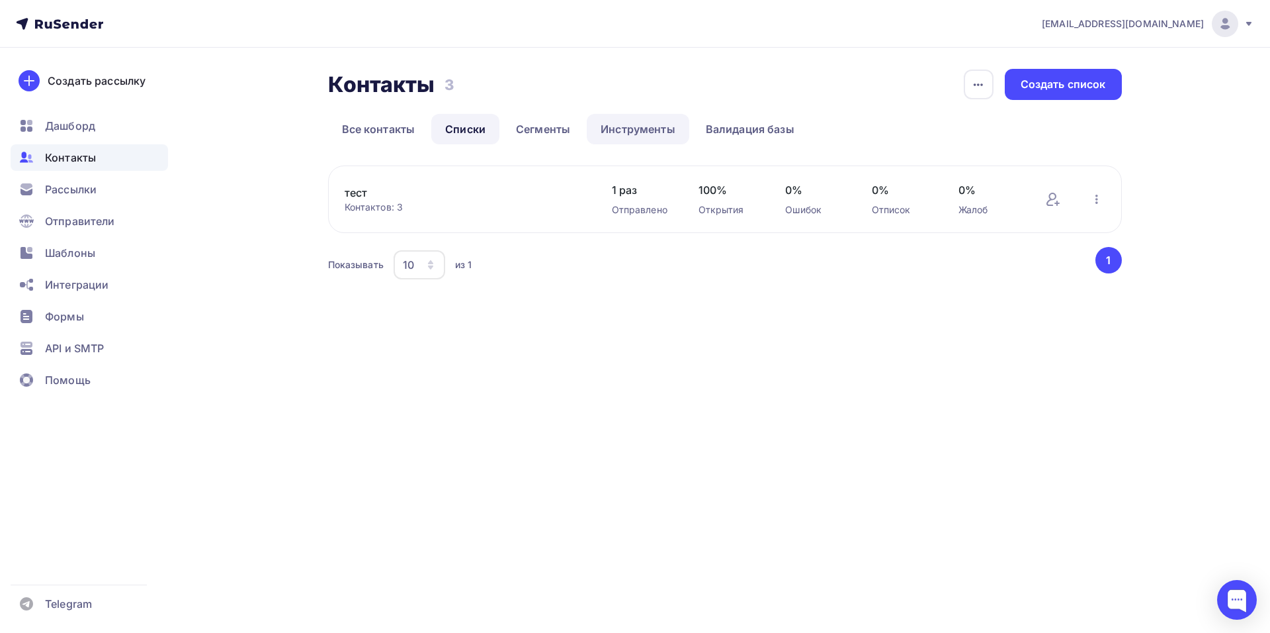
click at [632, 137] on link "Инструменты" at bounding box center [638, 129] width 103 height 30
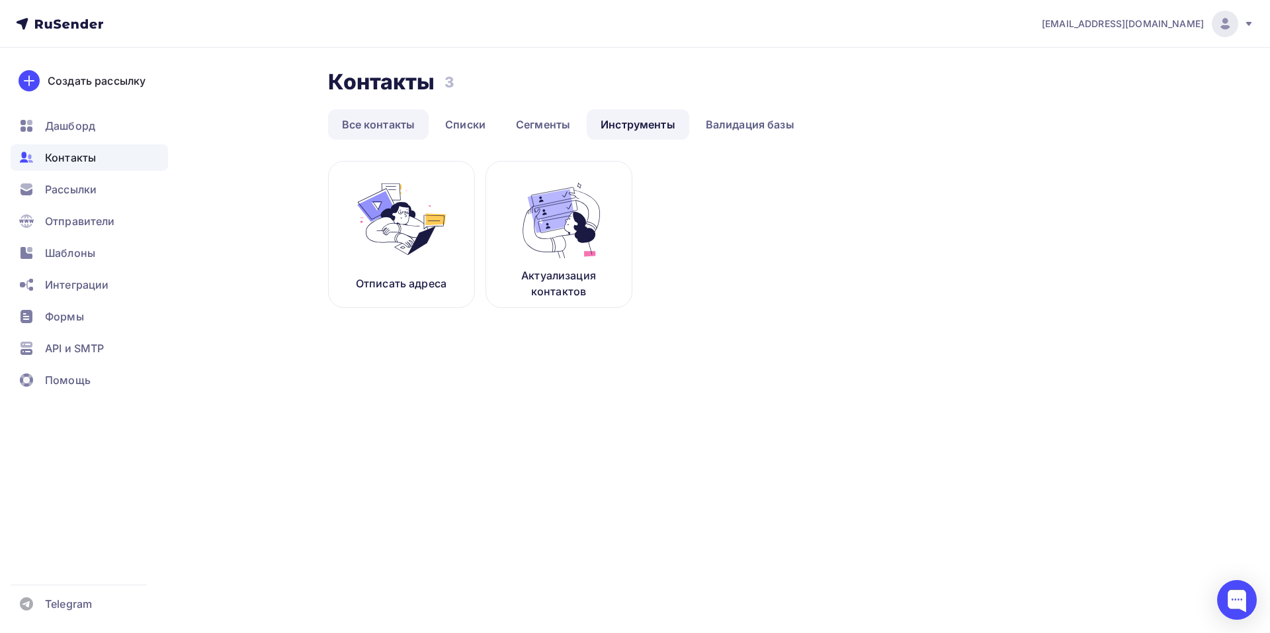
click at [412, 120] on link "Все контакты" at bounding box center [378, 124] width 101 height 30
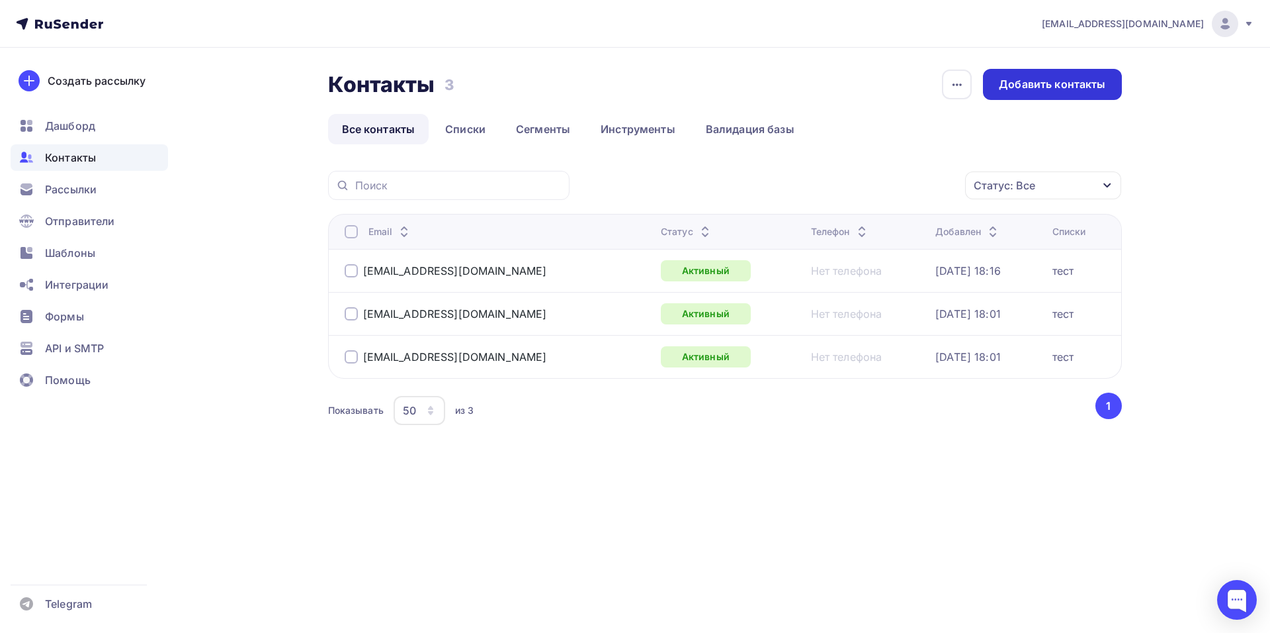
click at [1006, 95] on div "Добавить контакты" at bounding box center [1052, 84] width 138 height 31
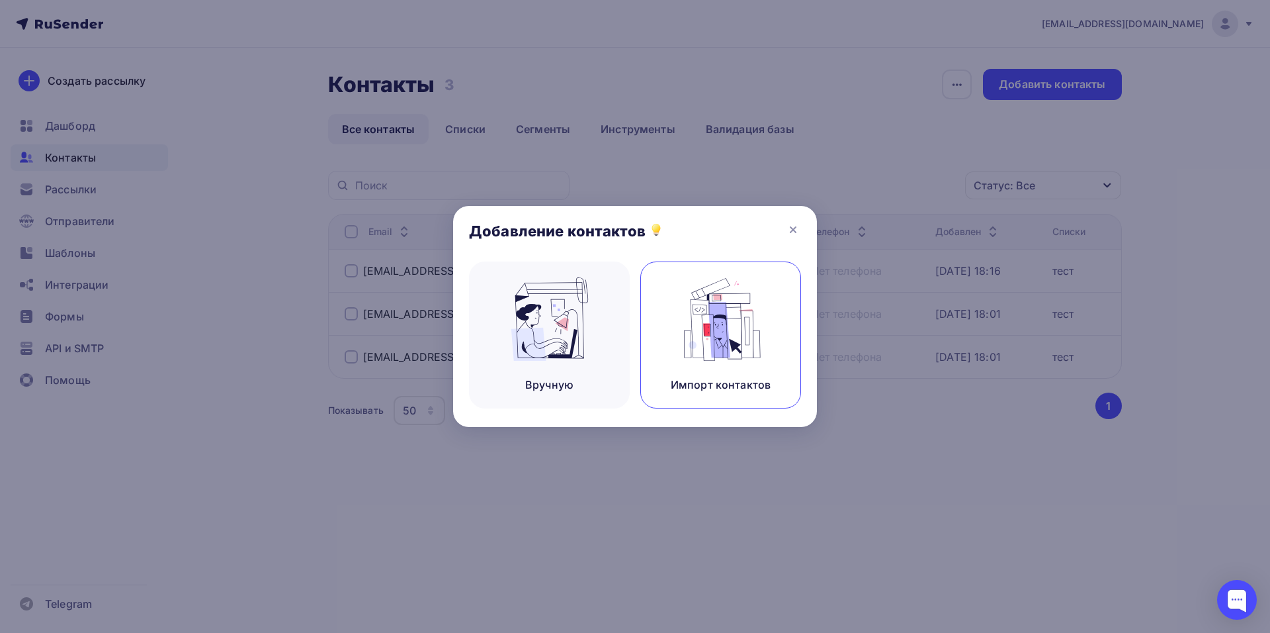
click at [726, 328] on img at bounding box center [721, 318] width 89 height 83
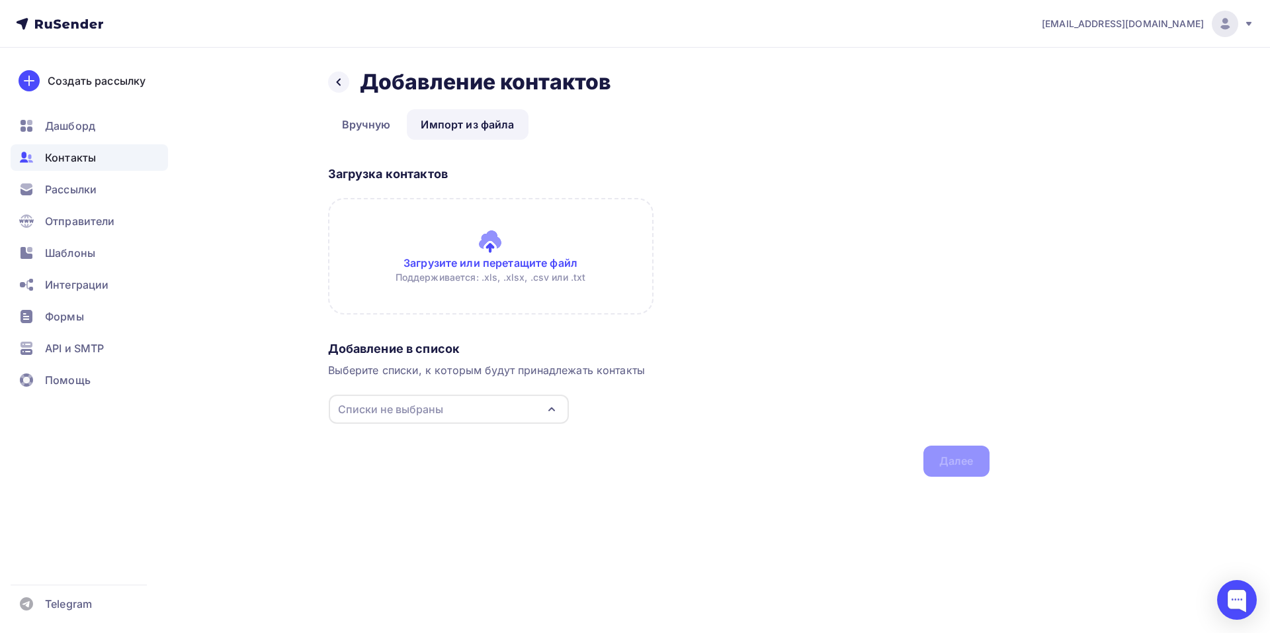
click at [492, 236] on input "file" at bounding box center [491, 256] width 326 height 116
click at [76, 251] on span "Шаблоны" at bounding box center [70, 253] width 50 height 16
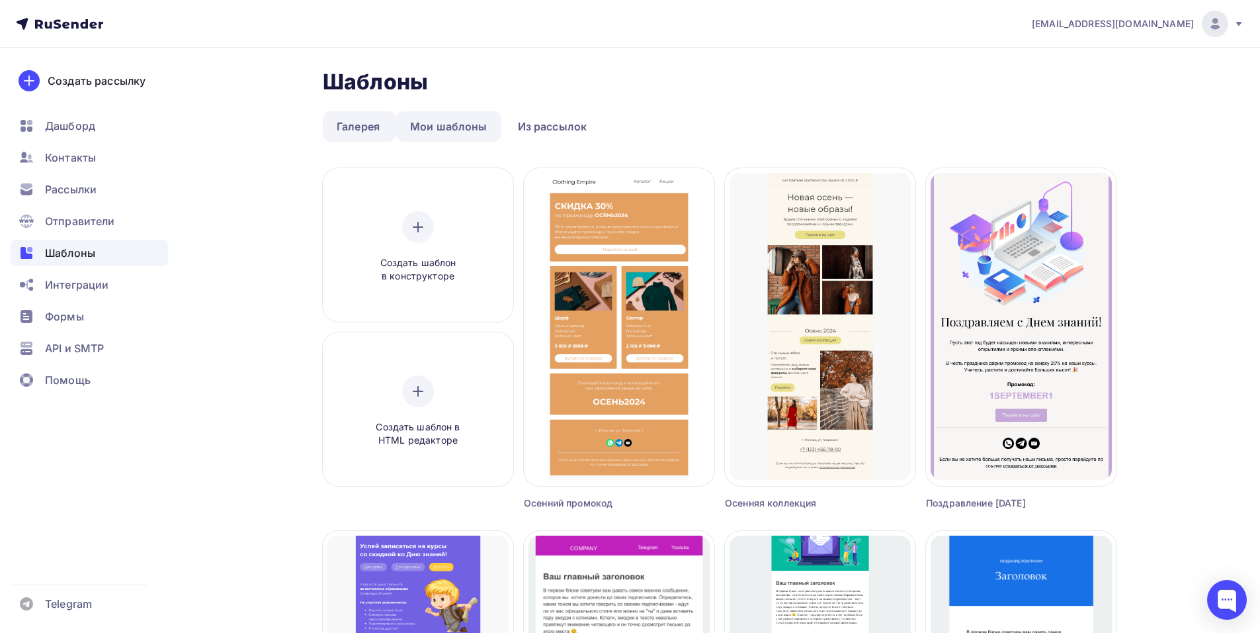
click at [451, 123] on link "Мои шаблоны" at bounding box center [448, 126] width 105 height 30
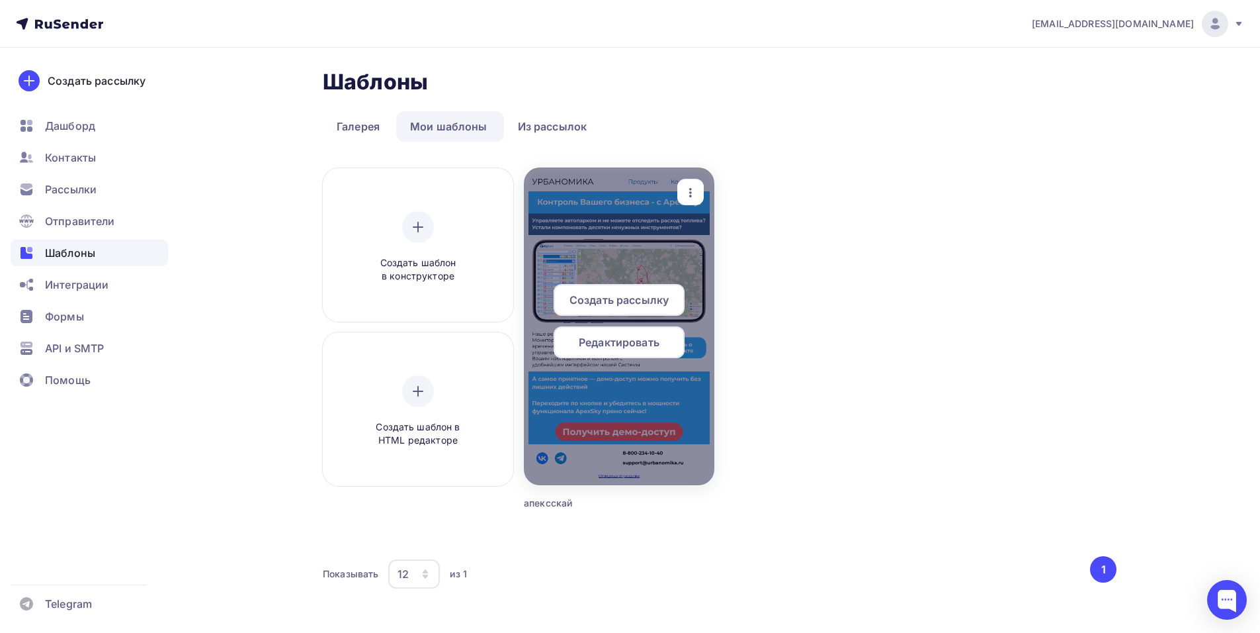
click at [632, 301] on span "Создать рассылку" at bounding box center [619, 300] width 99 height 16
click at [625, 302] on span "Создать рассылку" at bounding box center [619, 300] width 99 height 16
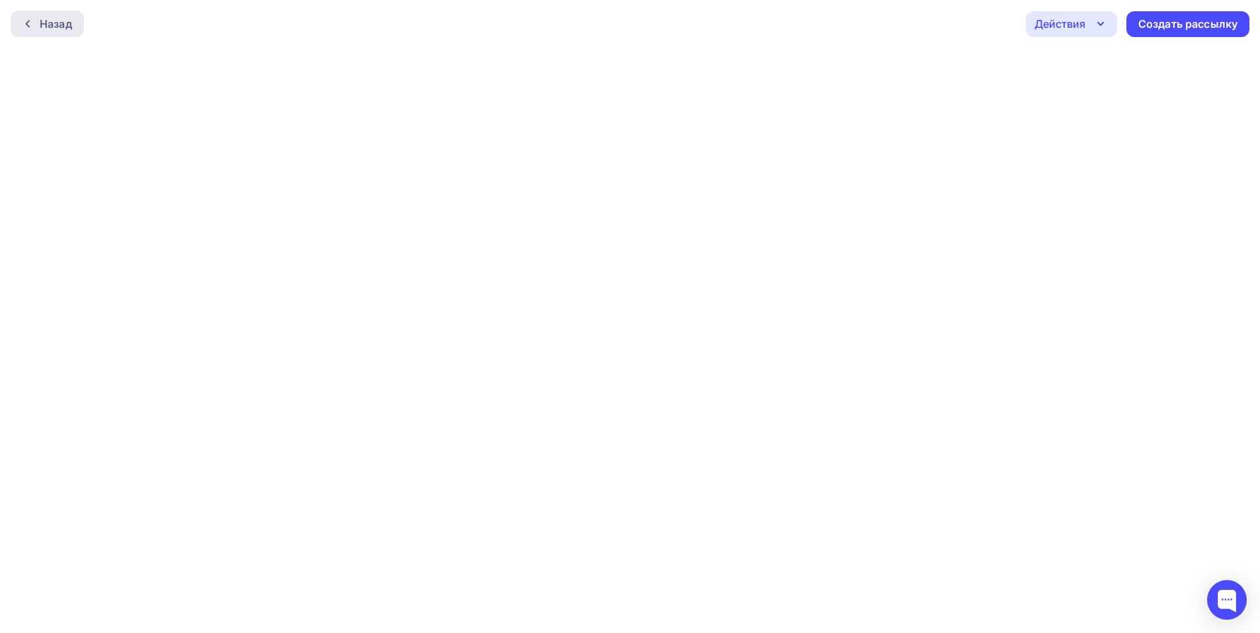
click at [34, 21] on div at bounding box center [30, 24] width 17 height 11
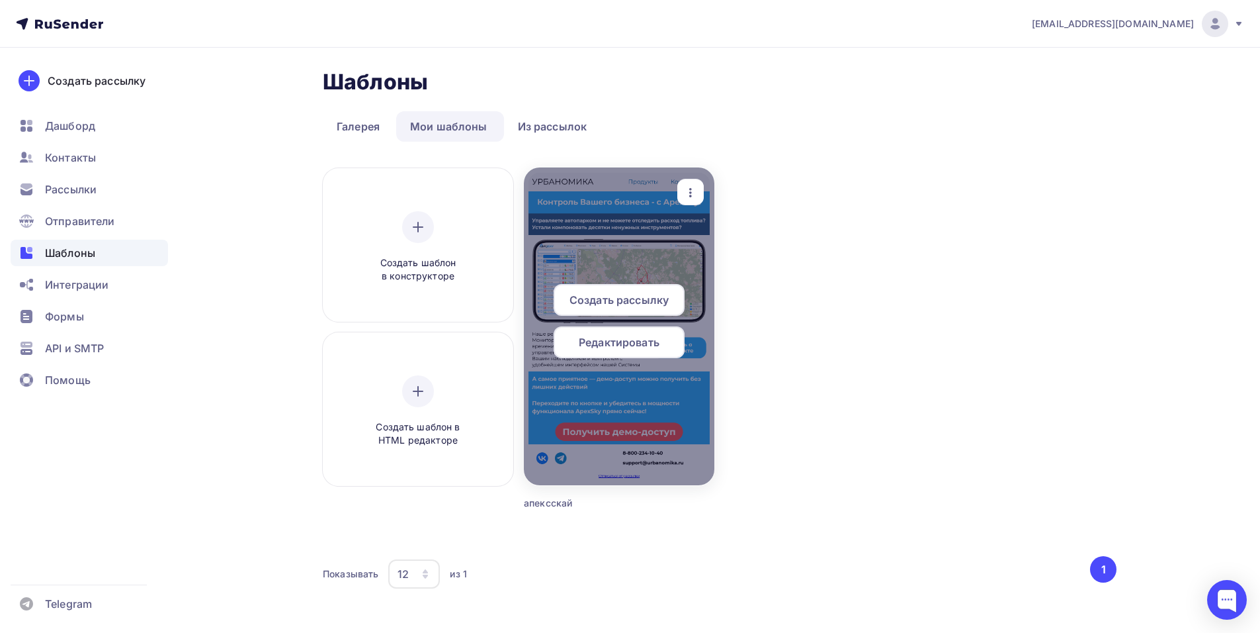
click at [611, 303] on span "Создать рассылку" at bounding box center [619, 300] width 99 height 16
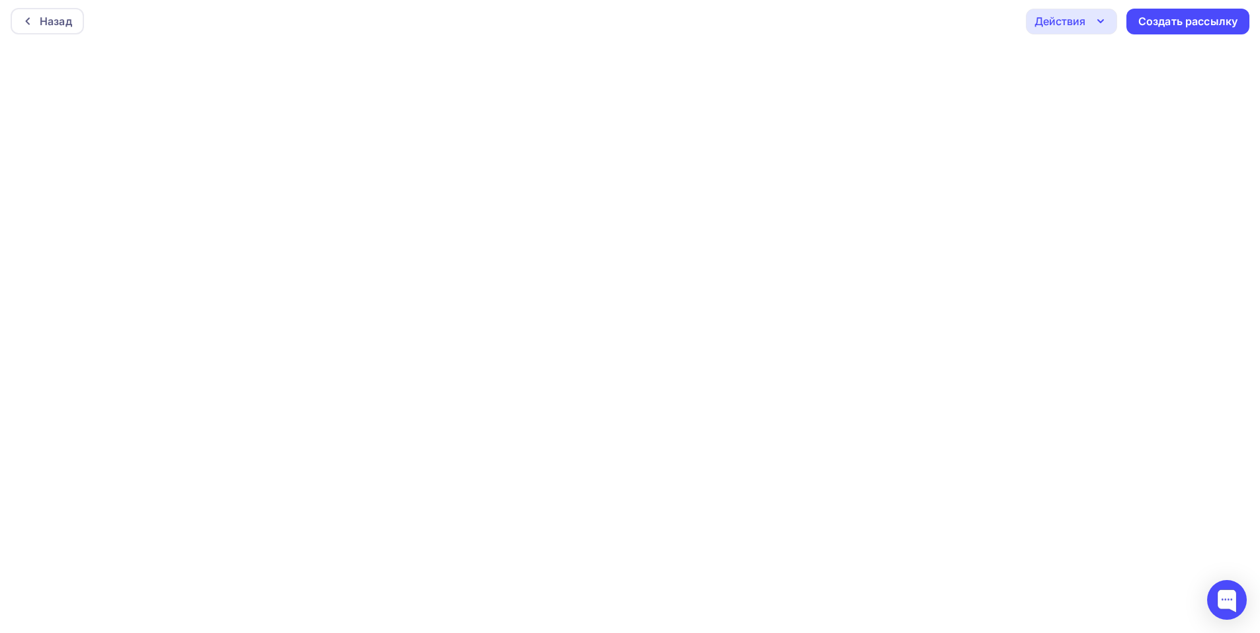
scroll to position [3, 0]
click at [1074, 23] on div "Действия" at bounding box center [1060, 21] width 51 height 16
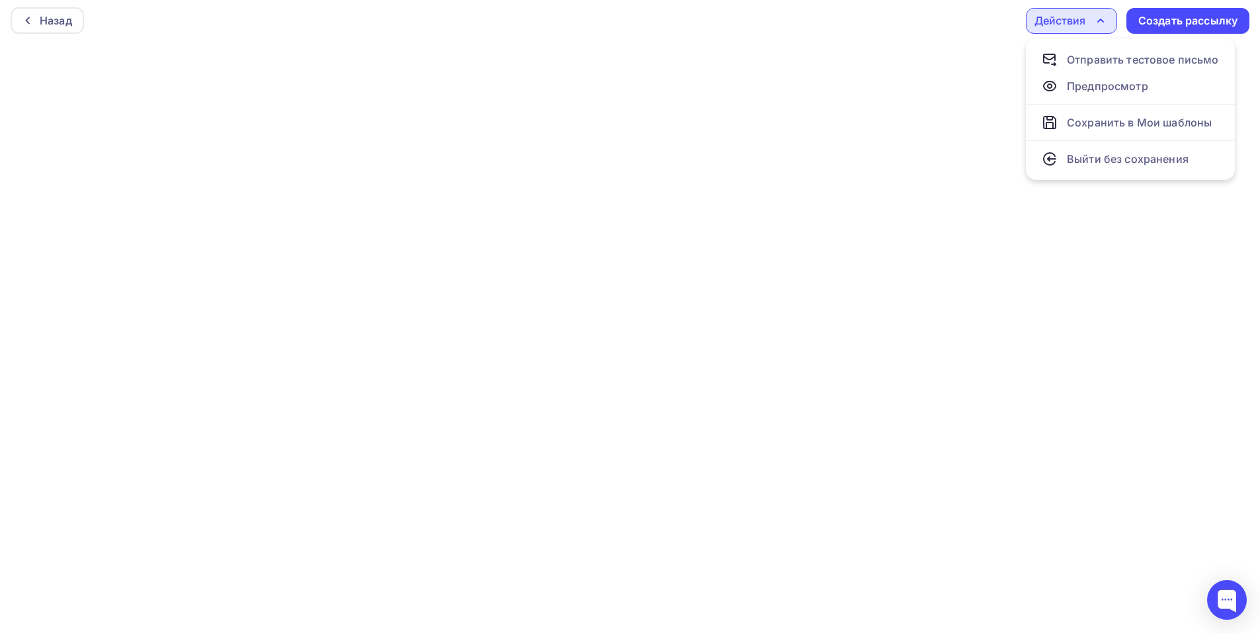
click at [1098, 17] on icon "button" at bounding box center [1101, 21] width 16 height 16
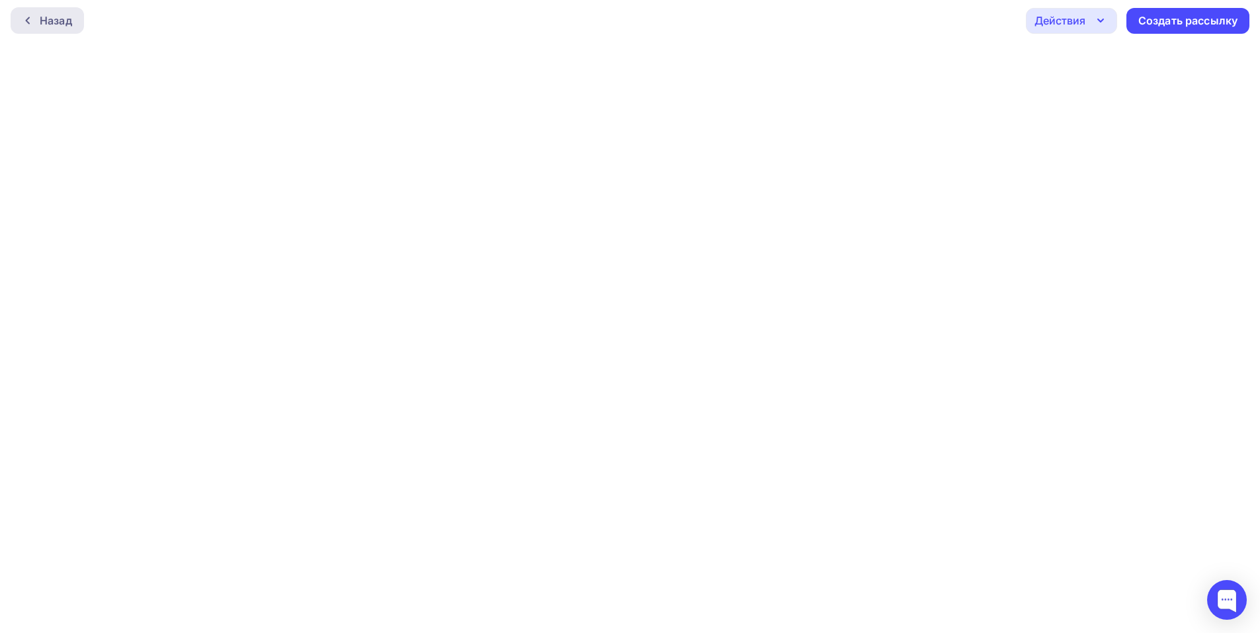
click at [22, 17] on div "Назад" at bounding box center [47, 20] width 73 height 26
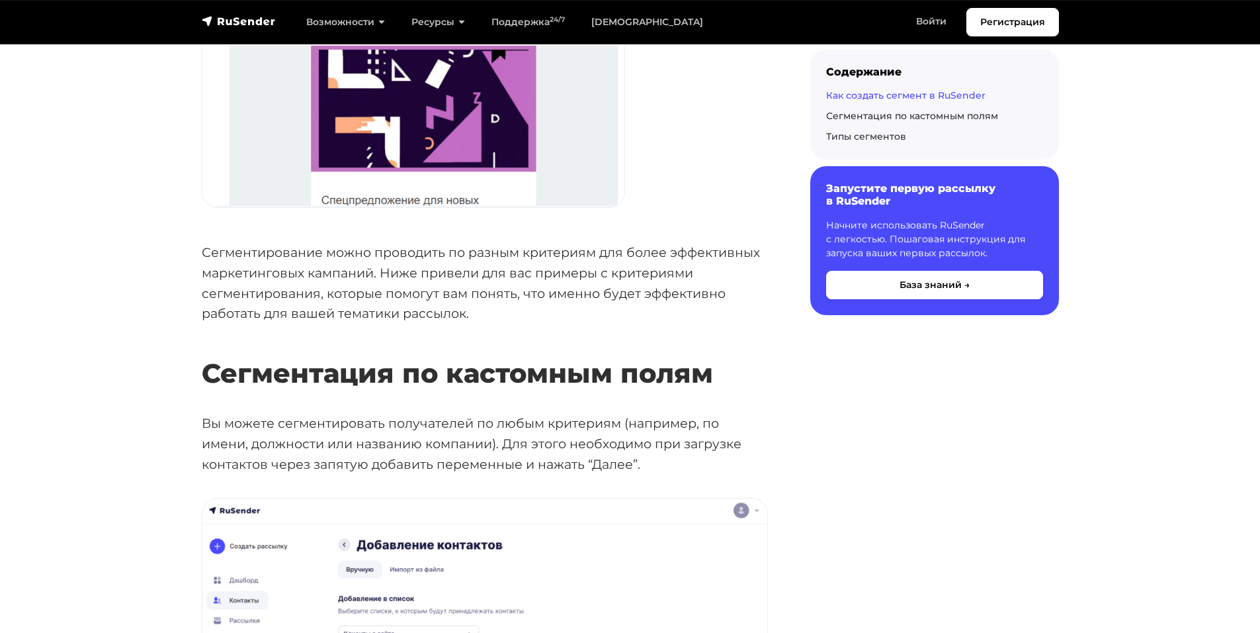
scroll to position [3507, 0]
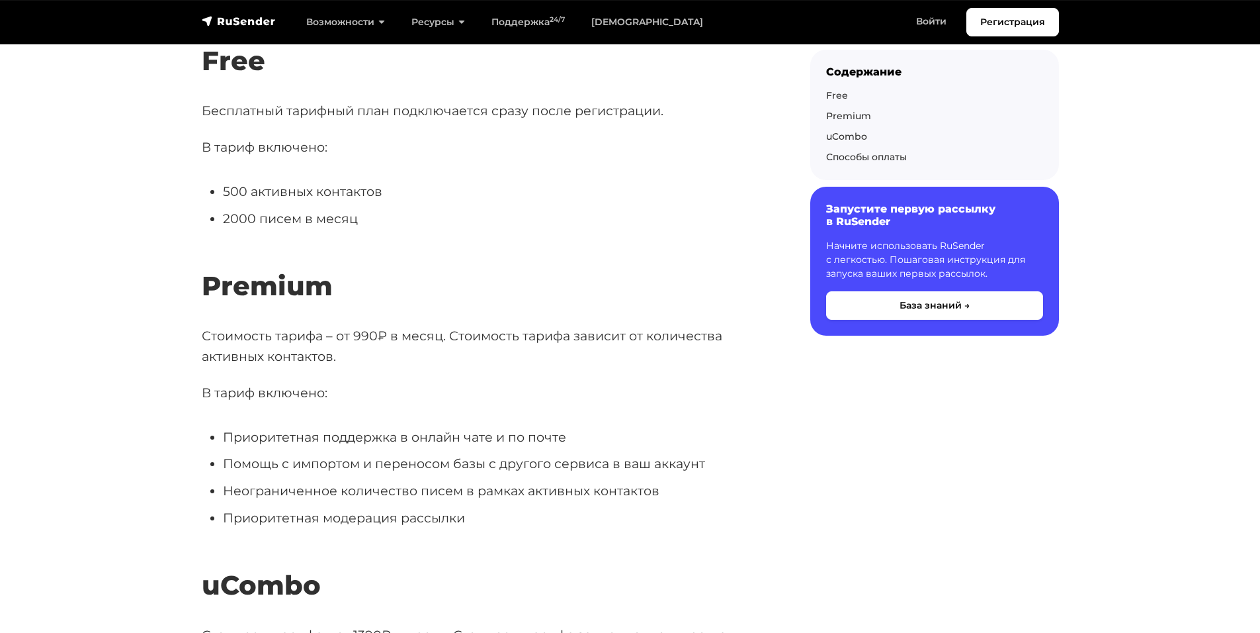
scroll to position [331, 0]
